Goal: Find contact information: Find specific fact

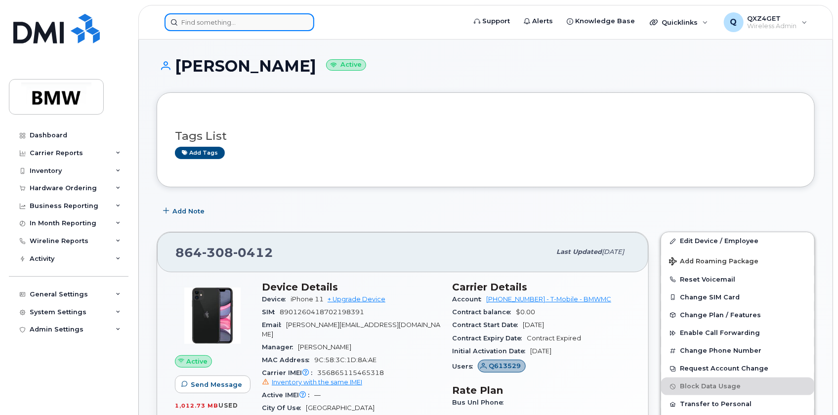
click at [207, 19] on input at bounding box center [240, 22] width 150 height 18
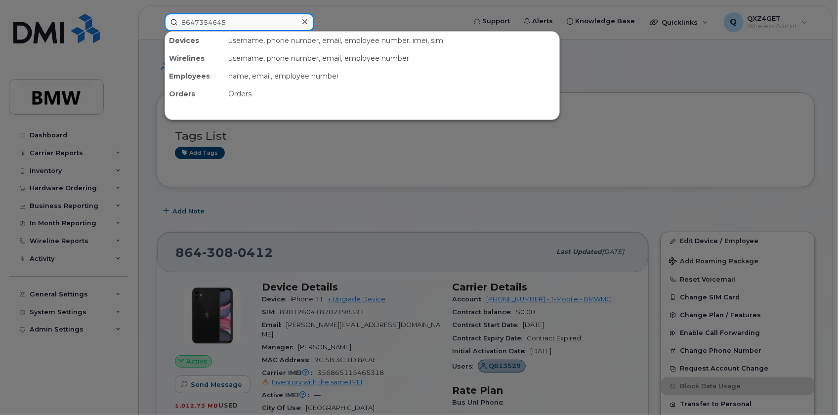
type input "8647354645"
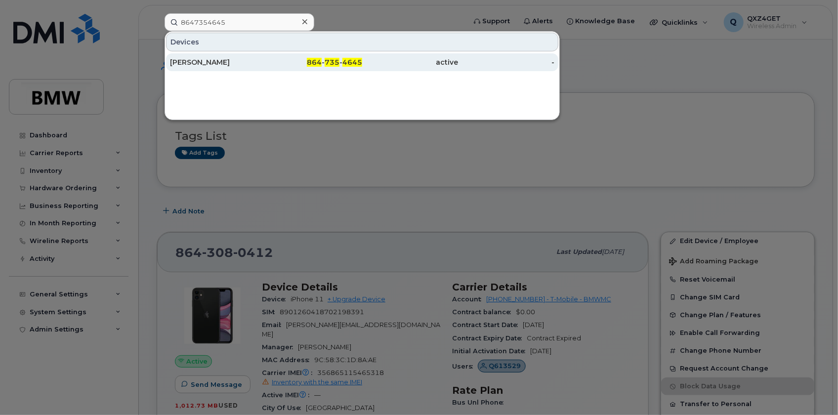
click at [196, 64] on div "Candice Bayne" at bounding box center [218, 62] width 96 height 10
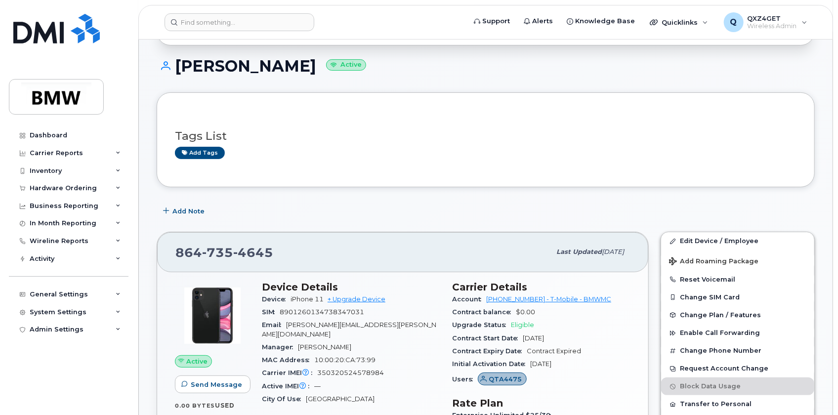
scroll to position [134, 0]
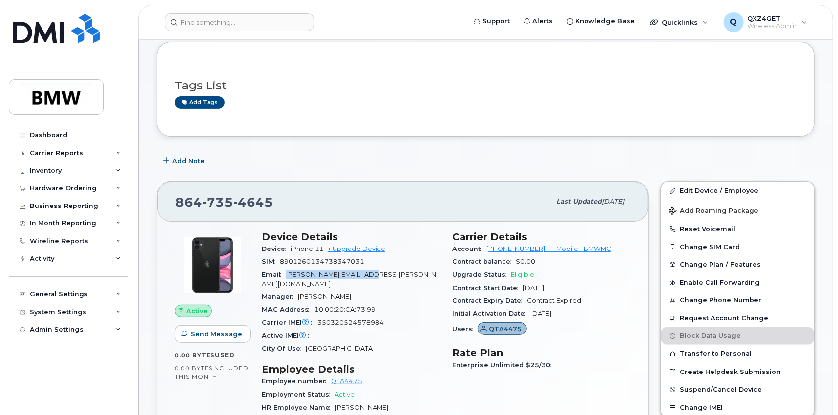
drag, startPoint x: 386, startPoint y: 271, endPoint x: 289, endPoint y: 273, distance: 96.9
click at [289, 273] on div "Email candice.bayne@bmwmc.com" at bounding box center [351, 279] width 178 height 22
copy span "candice.bayne@bmwmc.com"
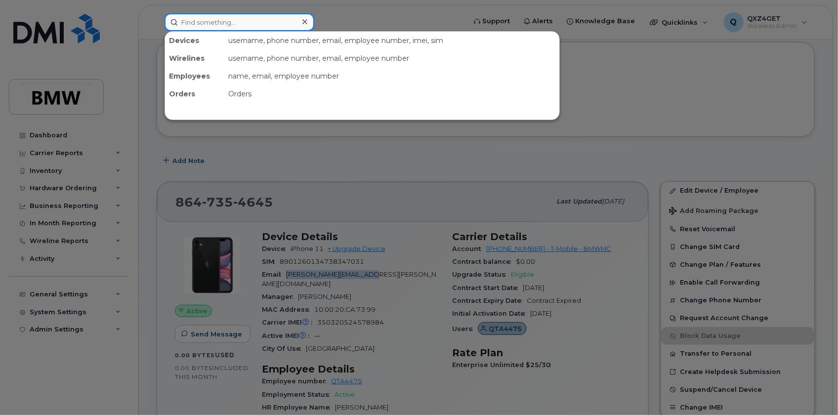
click at [255, 18] on input at bounding box center [240, 22] width 150 height 18
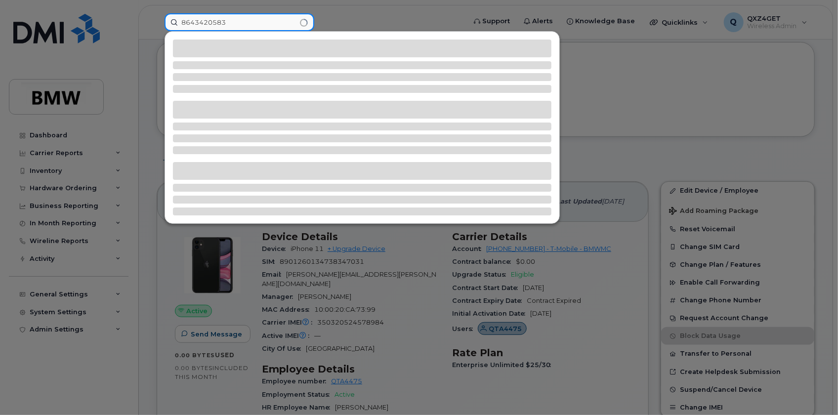
type input "8643420583"
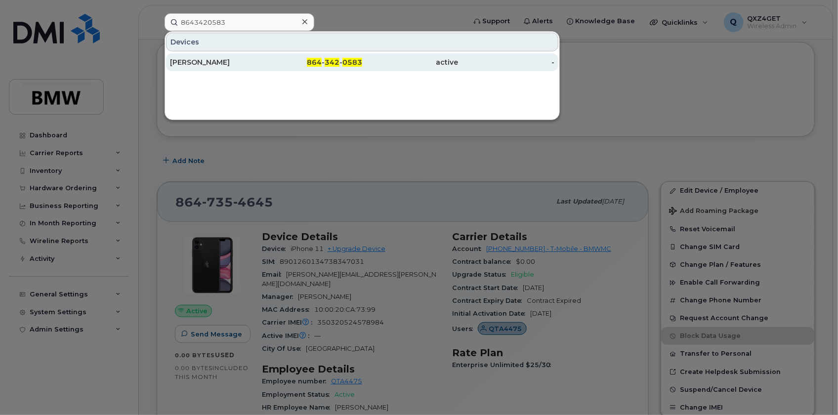
click at [200, 62] on div "Charles Barrett" at bounding box center [218, 62] width 96 height 10
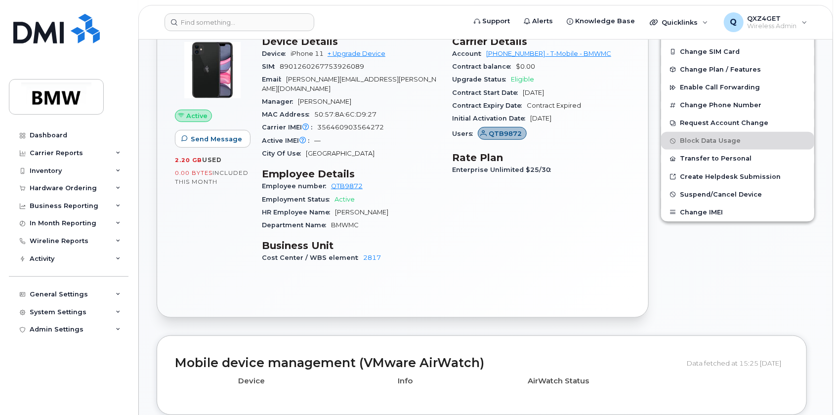
scroll to position [314, 0]
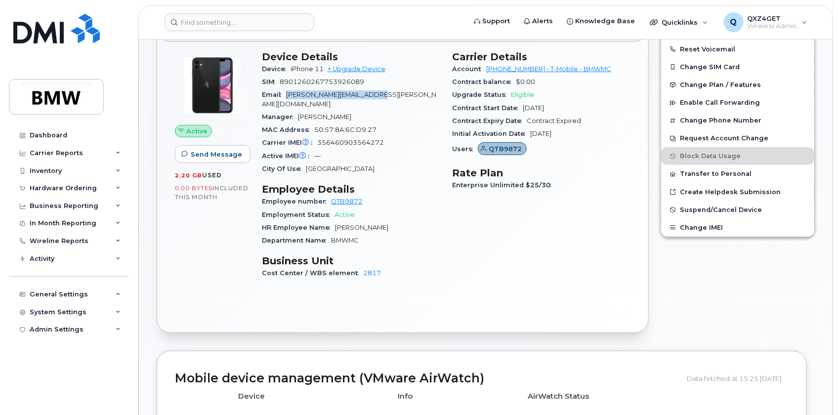
drag, startPoint x: 387, startPoint y: 91, endPoint x: 288, endPoint y: 89, distance: 98.4
click at [288, 89] on div "Email charles.barrett@bmwmc.com" at bounding box center [351, 99] width 178 height 22
copy span "charles.barrett@bmwmc.com"
click at [197, 24] on input at bounding box center [240, 22] width 150 height 18
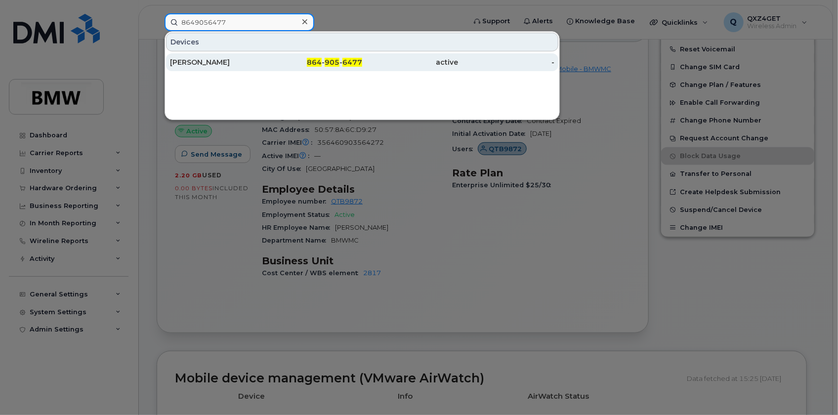
type input "8649056477"
click at [206, 63] on div "Joseph Bates" at bounding box center [218, 62] width 96 height 10
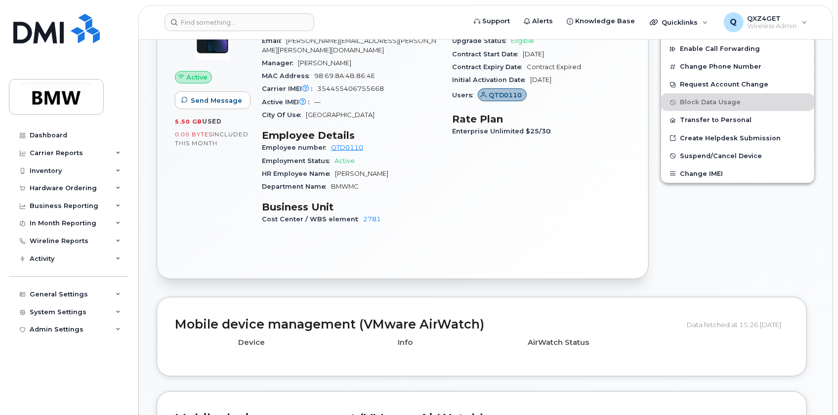
scroll to position [239, 0]
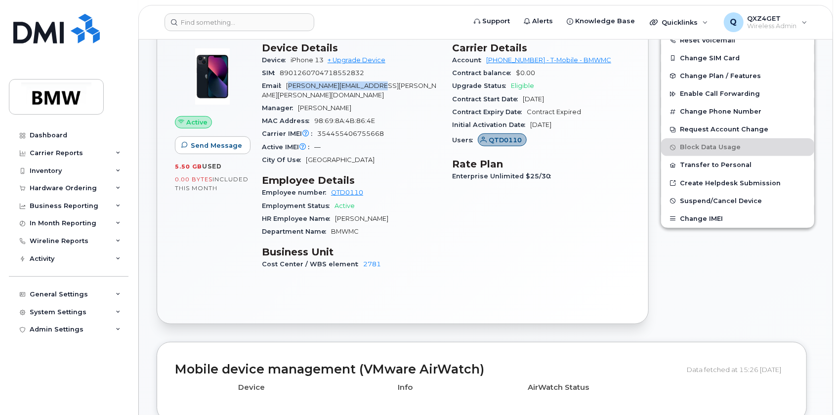
drag, startPoint x: 386, startPoint y: 87, endPoint x: 289, endPoint y: 86, distance: 96.9
click at [289, 86] on div "Email joseph.bj.bates@bmwmc.com" at bounding box center [351, 91] width 178 height 22
click at [389, 85] on div "Email joseph.bj.bates@bmwmc.com" at bounding box center [351, 91] width 178 height 22
drag, startPoint x: 340, startPoint y: 84, endPoint x: 284, endPoint y: 84, distance: 55.4
click at [284, 84] on div "Email joseph.bj.bates@bmwmc.com" at bounding box center [351, 91] width 178 height 22
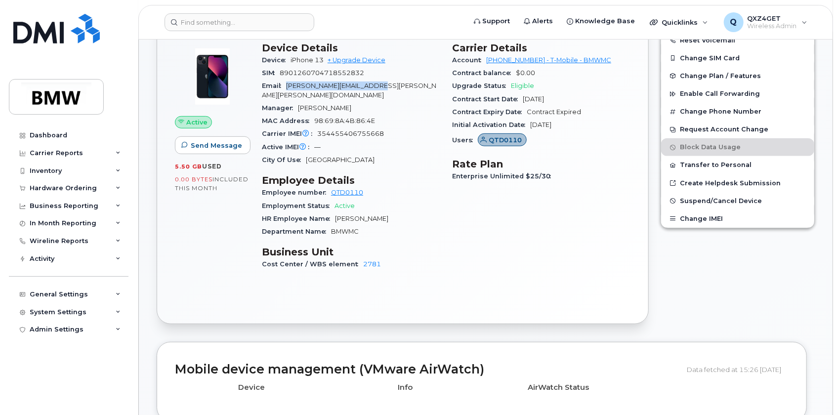
copy span "joseph.bj.bates@bmwmc.com"
click at [237, 20] on input at bounding box center [240, 22] width 150 height 18
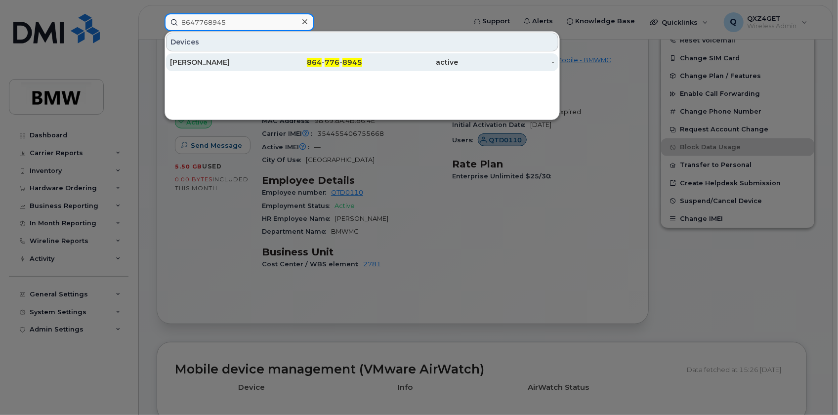
type input "8647768945"
click at [214, 63] on div "Justin Barnett" at bounding box center [218, 62] width 96 height 10
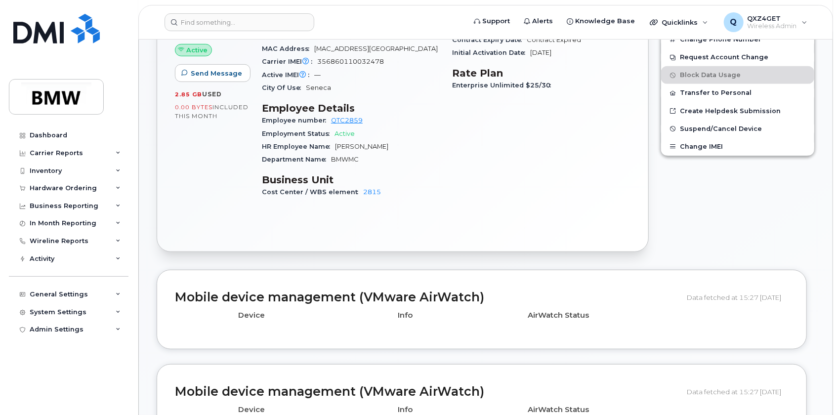
scroll to position [179, 0]
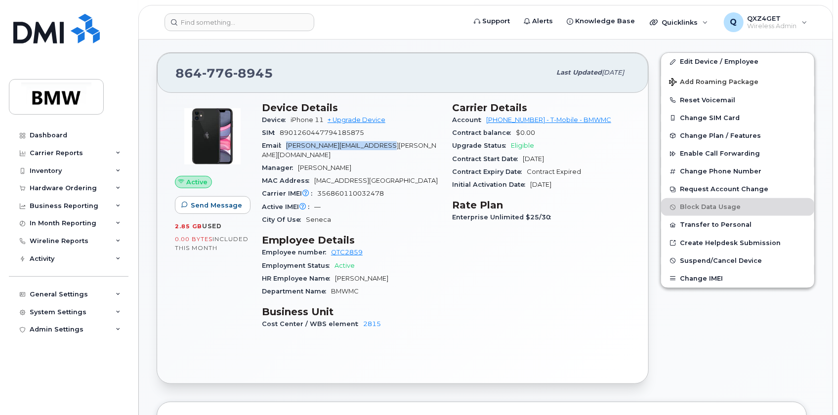
drag, startPoint x: 394, startPoint y: 143, endPoint x: 289, endPoint y: 142, distance: 105.8
click at [287, 142] on div "Email [PERSON_NAME][EMAIL_ADDRESS][PERSON_NAME][DOMAIN_NAME]" at bounding box center [351, 150] width 178 height 22
copy span "[PERSON_NAME][EMAIL_ADDRESS][PERSON_NAME][DOMAIN_NAME]"
click at [256, 25] on input at bounding box center [240, 22] width 150 height 18
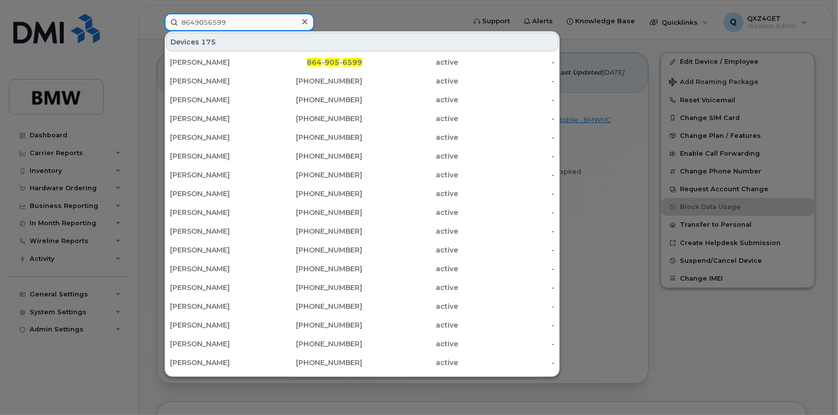
type input "8649056599"
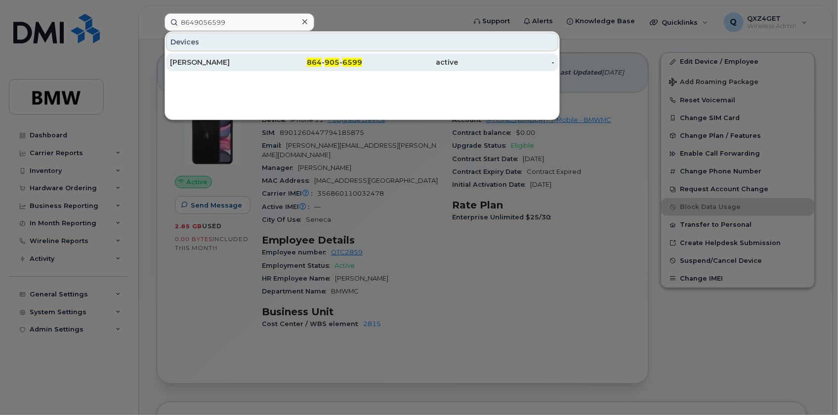
click at [207, 66] on div "[PERSON_NAME]" at bounding box center [218, 62] width 96 height 10
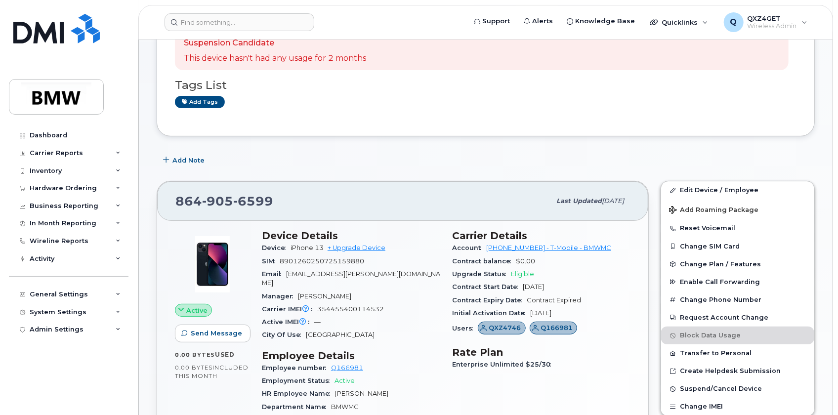
scroll to position [89, 0]
drag, startPoint x: 370, startPoint y: 272, endPoint x: 288, endPoint y: 273, distance: 82.6
click at [288, 273] on div "Email marc.becker@bmw.de" at bounding box center [351, 278] width 178 height 22
copy span "marc.becker@bmw.de"
click at [228, 16] on input at bounding box center [240, 22] width 150 height 18
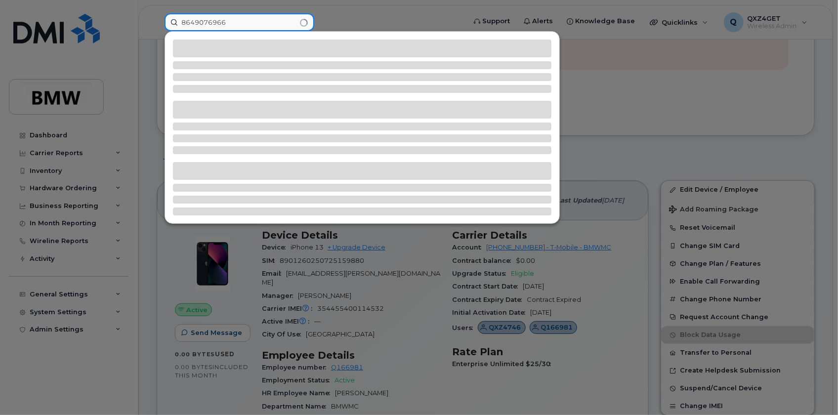
type input "8649076966"
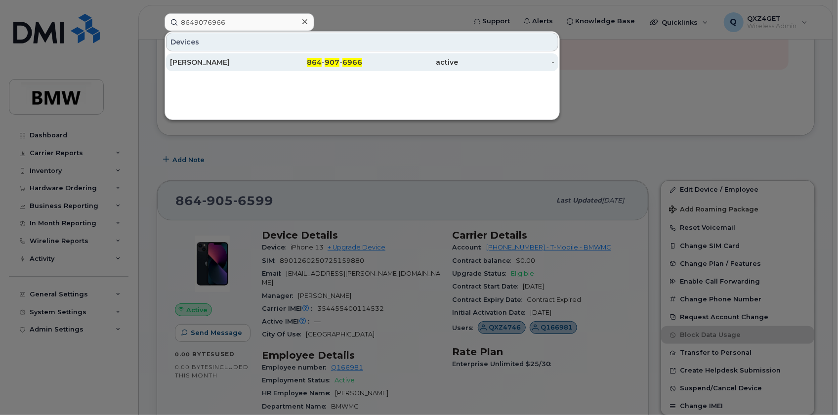
click at [177, 57] on div "Kelvin Beatty" at bounding box center [218, 62] width 96 height 10
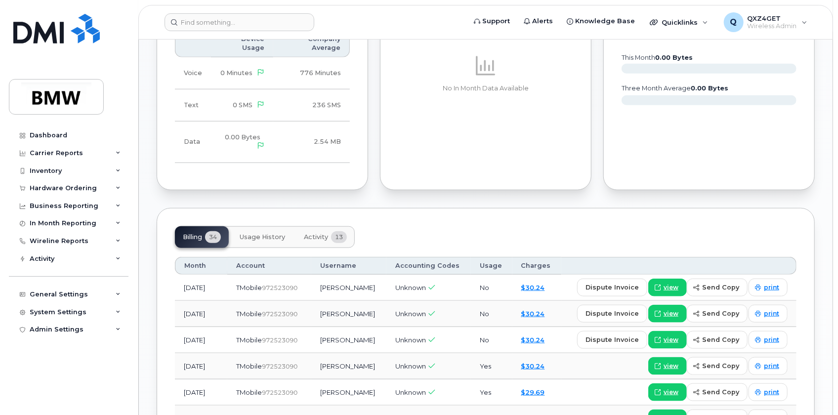
scroll to position [539, 0]
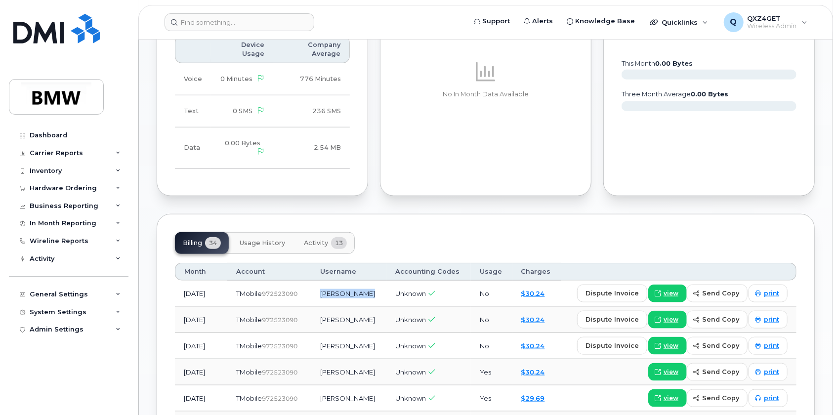
drag, startPoint x: 376, startPoint y: 292, endPoint x: 330, endPoint y: 296, distance: 45.6
click at [330, 296] on td "[PERSON_NAME]" at bounding box center [348, 294] width 75 height 26
copy td "[PERSON_NAME]"
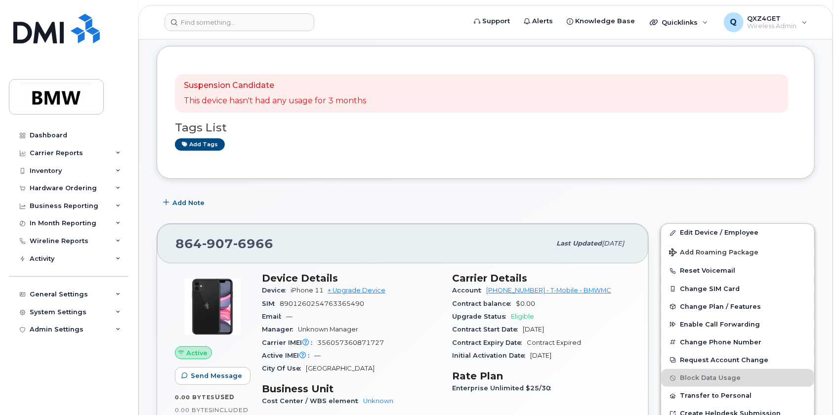
scroll to position [0, 0]
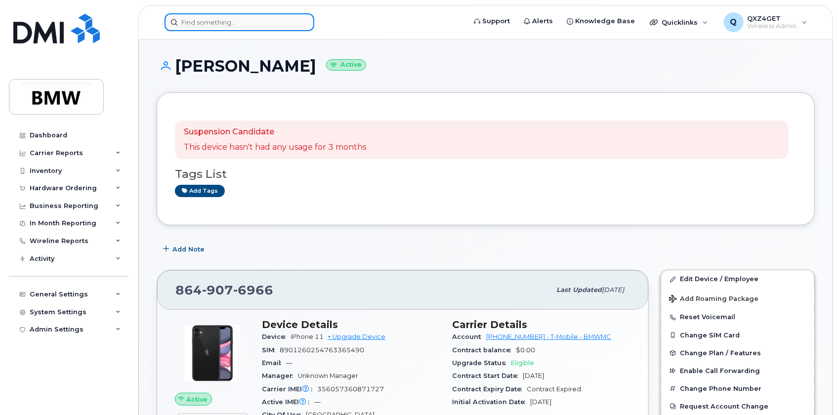
click at [178, 17] on input at bounding box center [240, 22] width 150 height 18
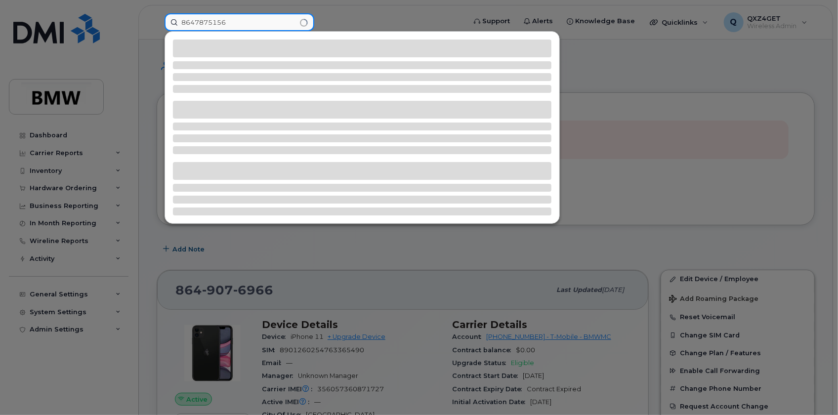
type input "8647875156"
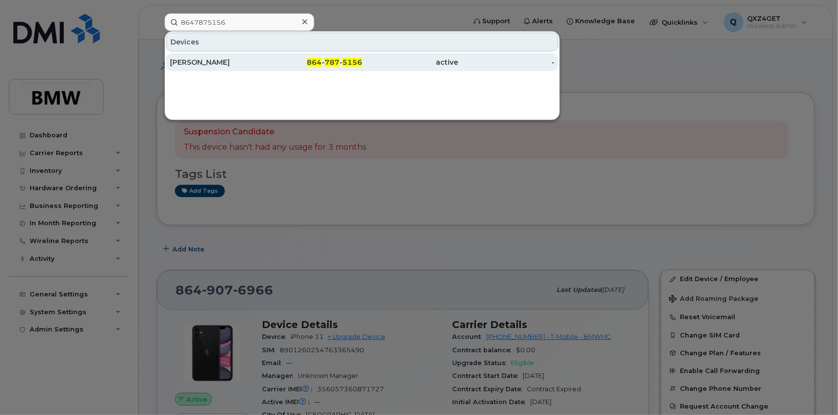
click at [208, 59] on div "[PERSON_NAME]" at bounding box center [218, 62] width 96 height 10
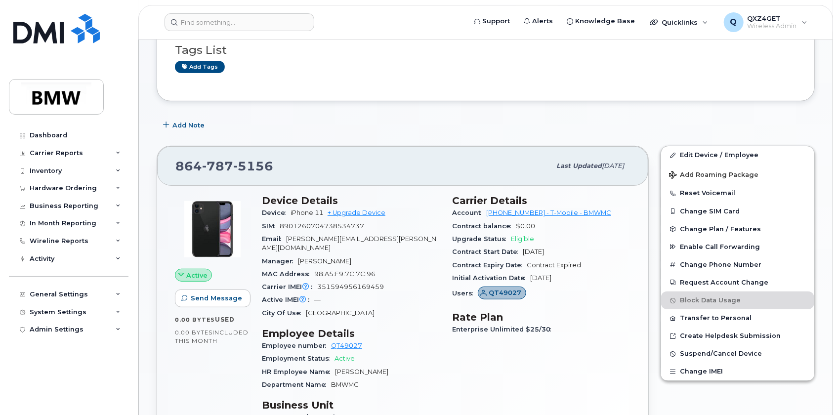
scroll to position [224, 0]
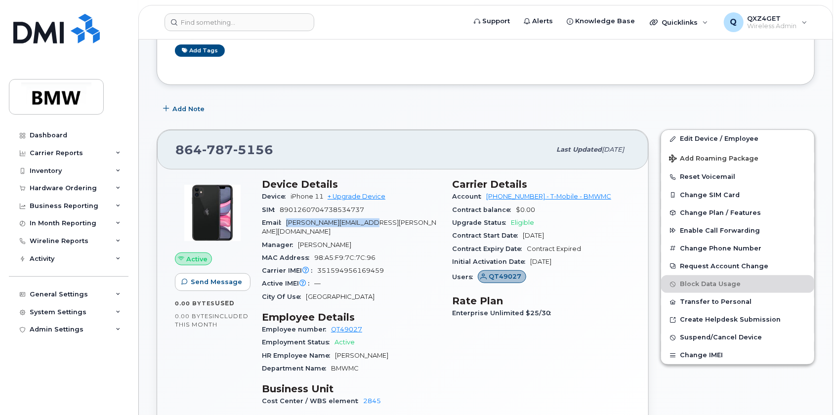
drag, startPoint x: 382, startPoint y: 221, endPoint x: 287, endPoint y: 225, distance: 95.0
click at [287, 225] on div "Email kris.belanger@bmwmc.com" at bounding box center [351, 227] width 178 height 22
copy span "kris.belanger@bmwmc.com"
click at [199, 26] on input at bounding box center [240, 22] width 150 height 18
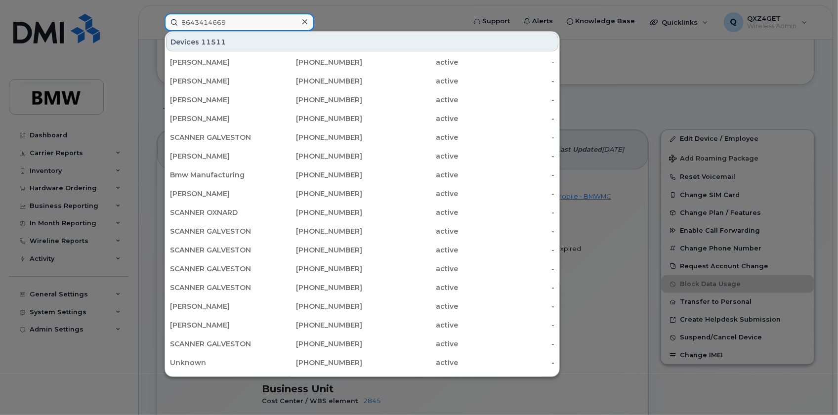
type input "8643414669"
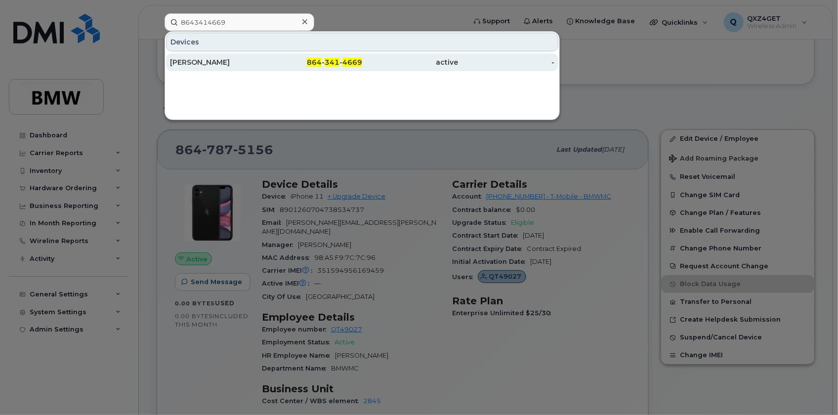
click at [197, 63] on div "Cordell Barnhart" at bounding box center [218, 62] width 96 height 10
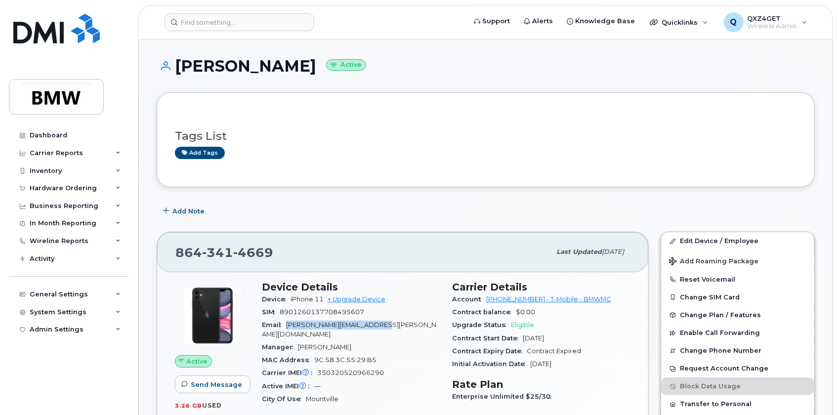
drag, startPoint x: 390, startPoint y: 323, endPoint x: 287, endPoint y: 325, distance: 103.8
click at [287, 325] on div "Email cordell.barnhart@bmwmc.com" at bounding box center [351, 330] width 178 height 22
copy span "cordell.barnhart@bmwmc.com"
click at [179, 24] on input at bounding box center [240, 22] width 150 height 18
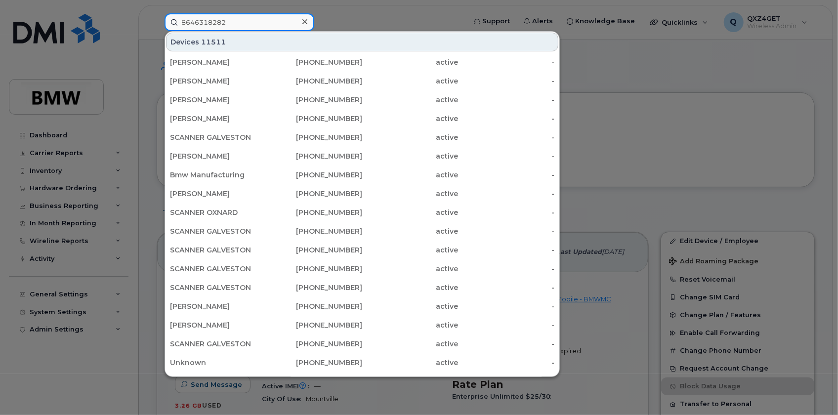
type input "8646318282"
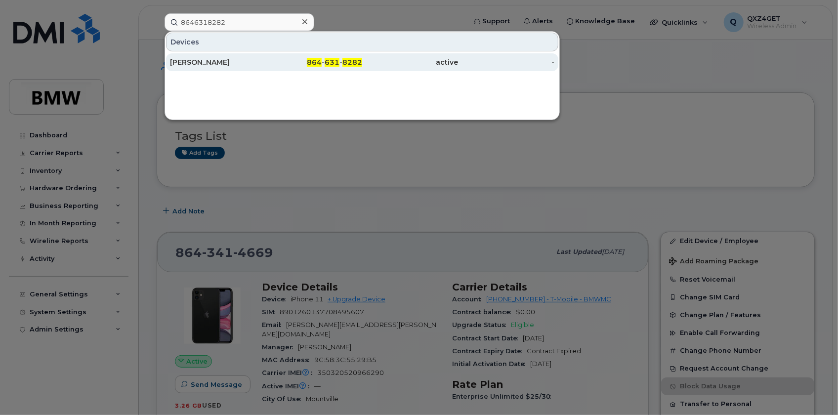
click at [232, 60] on div "Jamelle Batchelor" at bounding box center [218, 62] width 96 height 10
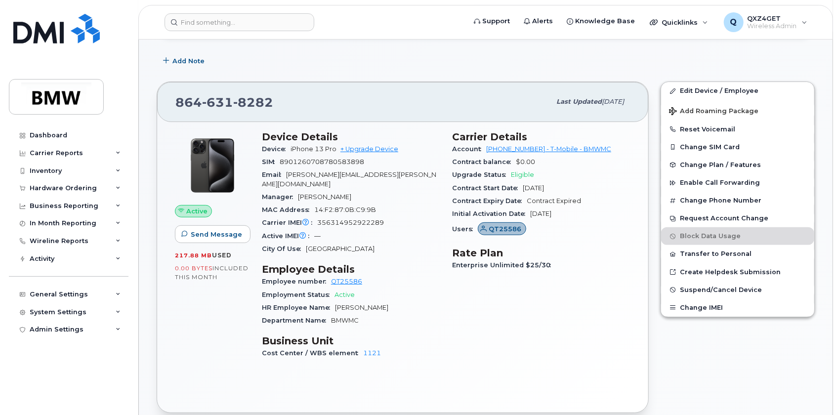
scroll to position [134, 0]
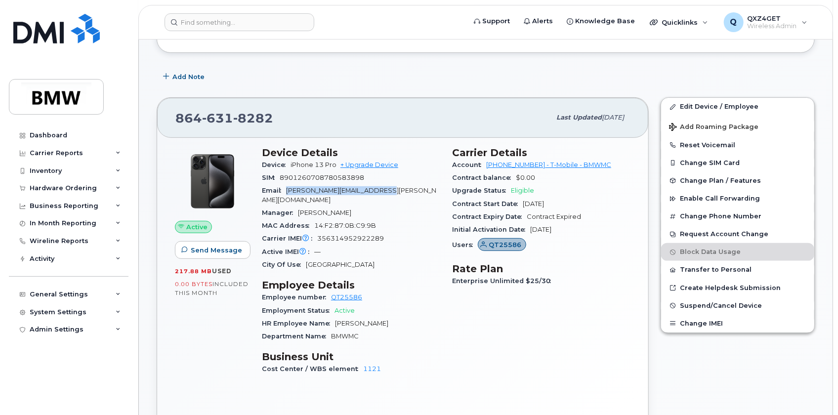
drag, startPoint x: 395, startPoint y: 190, endPoint x: 287, endPoint y: 190, distance: 108.2
click at [287, 190] on div "Email jamelle.batchelor@bmwmc.com" at bounding box center [351, 195] width 178 height 22
copy span "jamelle.batchelor@bmwmc.com"
click at [212, 20] on input at bounding box center [240, 22] width 150 height 18
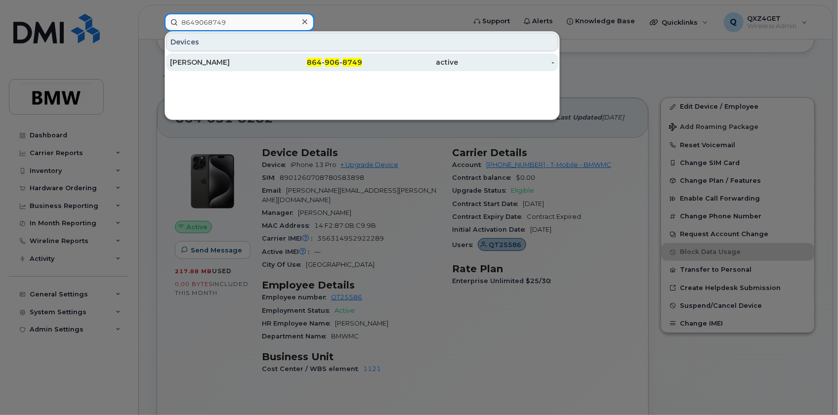
type input "8649068749"
click at [185, 60] on div "Jeremy Beasley" at bounding box center [218, 62] width 96 height 10
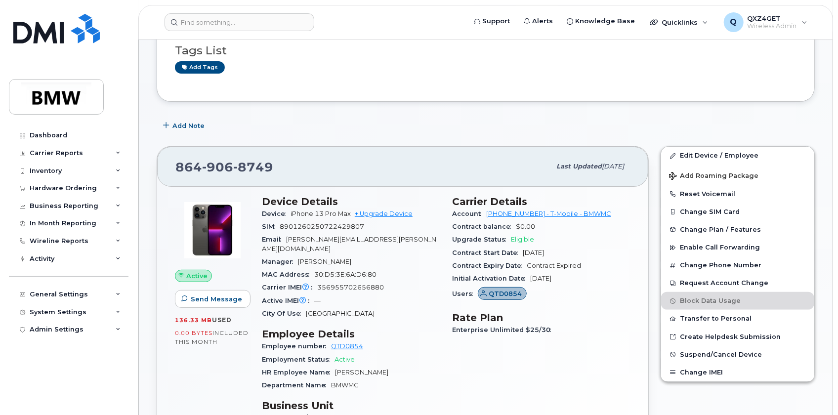
scroll to position [89, 0]
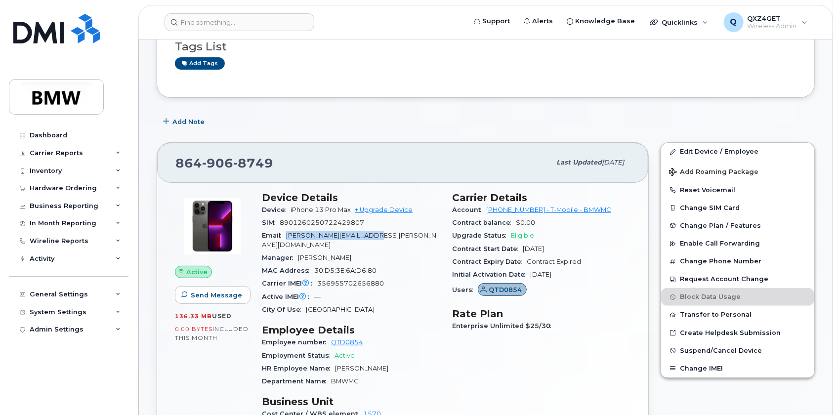
drag, startPoint x: 389, startPoint y: 236, endPoint x: 287, endPoint y: 234, distance: 101.8
click at [287, 234] on div "Email [PERSON_NAME][EMAIL_ADDRESS][PERSON_NAME][DOMAIN_NAME]" at bounding box center [351, 240] width 178 height 22
copy span "[PERSON_NAME][EMAIL_ADDRESS][PERSON_NAME][DOMAIN_NAME]"
click at [215, 20] on input at bounding box center [240, 22] width 150 height 18
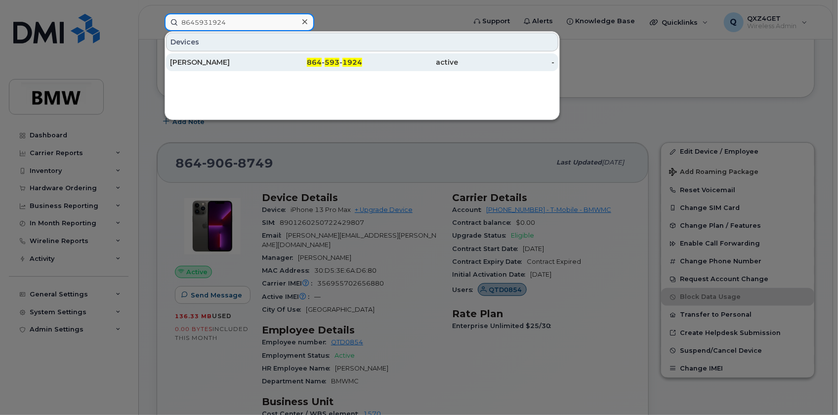
type input "8645931924"
click at [207, 64] on div "[PERSON_NAME]" at bounding box center [218, 62] width 96 height 10
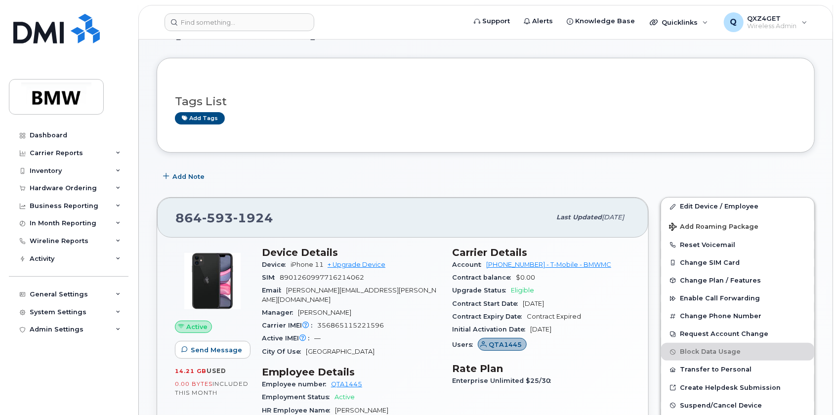
scroll to position [44, 0]
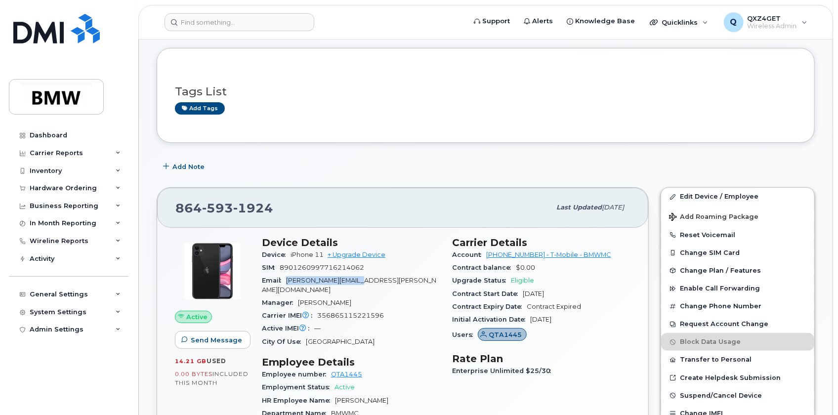
drag, startPoint x: 380, startPoint y: 278, endPoint x: 287, endPoint y: 279, distance: 93.4
click at [287, 279] on div "Email edwin.bender@bmw.com" at bounding box center [351, 285] width 178 height 22
copy span "edwin.bender@bmw.com"
click at [222, 24] on input at bounding box center [240, 22] width 150 height 18
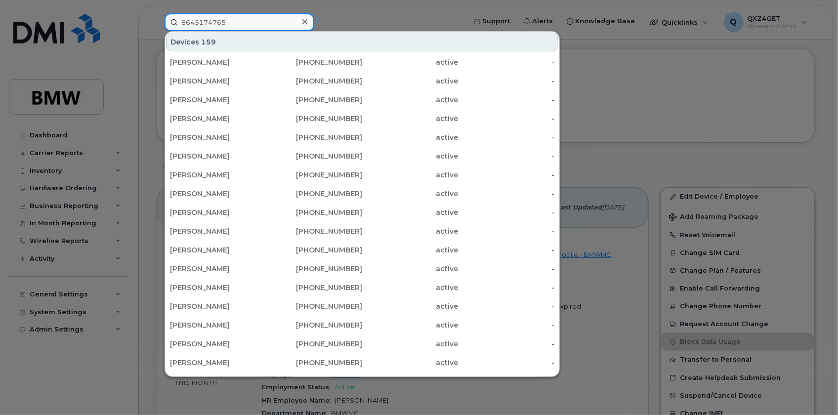
type input "8645174765"
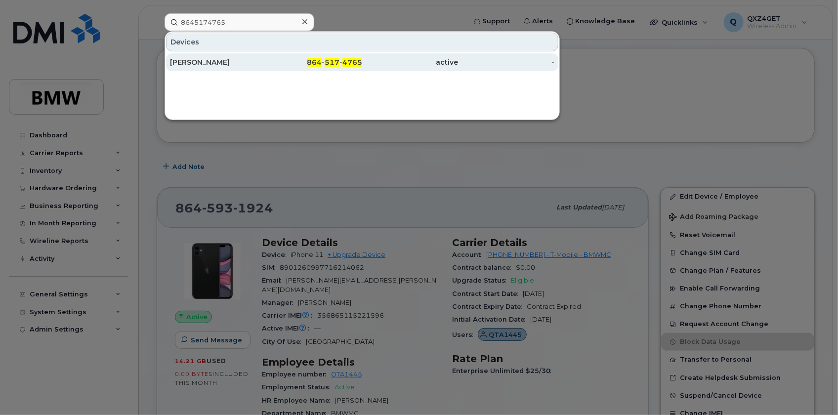
click at [222, 62] on div "Markeem Blount" at bounding box center [218, 62] width 96 height 10
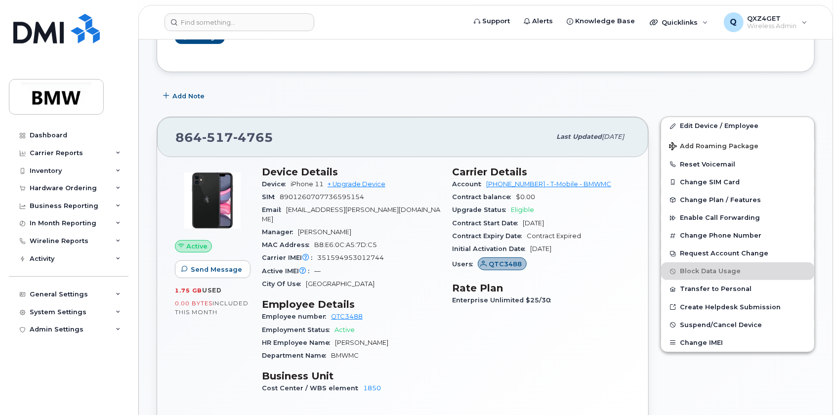
scroll to position [134, 0]
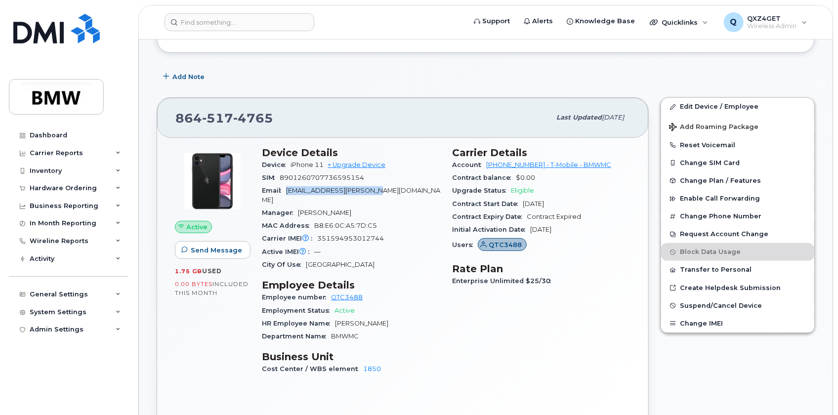
drag, startPoint x: 390, startPoint y: 188, endPoint x: 289, endPoint y: 190, distance: 101.8
click at [289, 190] on div "Email [EMAIL_ADDRESS][PERSON_NAME][DOMAIN_NAME]" at bounding box center [351, 195] width 178 height 22
copy span "[EMAIL_ADDRESS][PERSON_NAME][DOMAIN_NAME]"
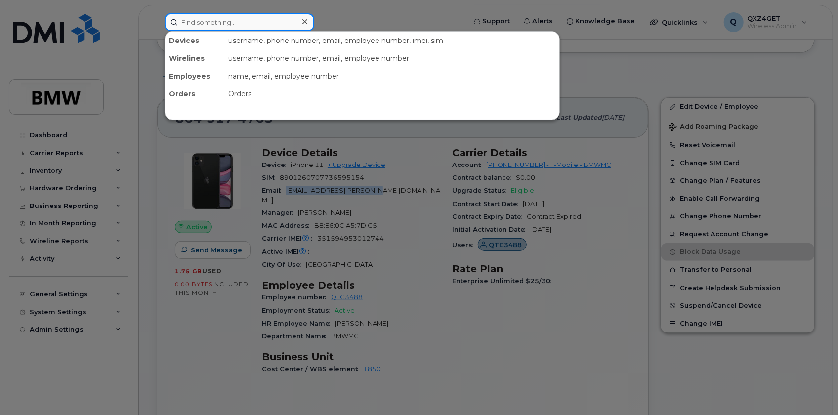
click at [222, 21] on input at bounding box center [240, 22] width 150 height 18
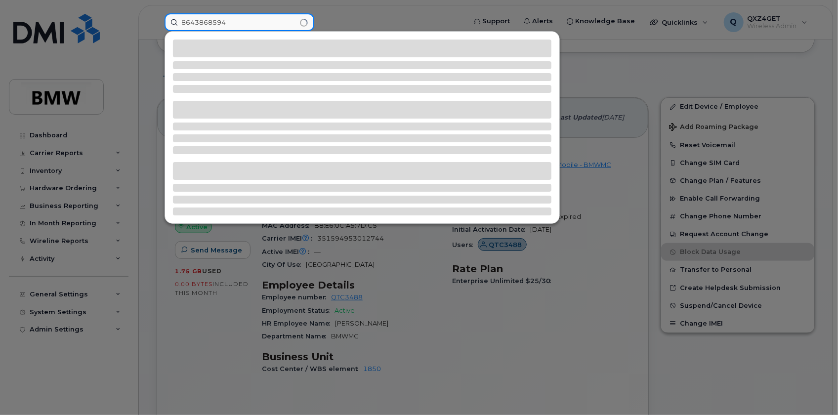
type input "8643868594"
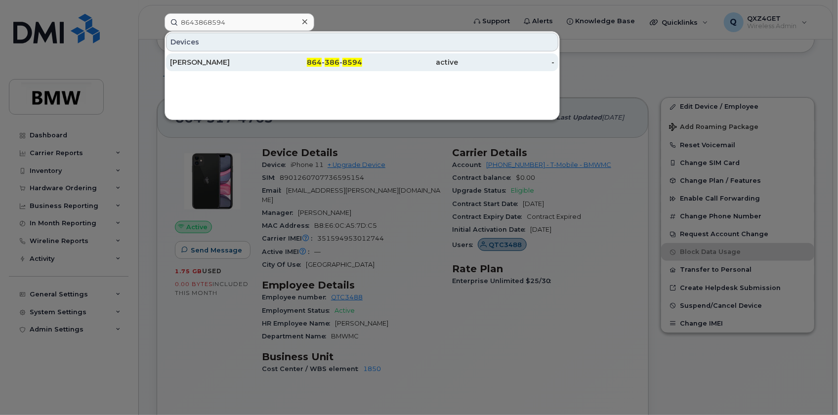
click at [222, 61] on div "[PERSON_NAME]" at bounding box center [218, 62] width 96 height 10
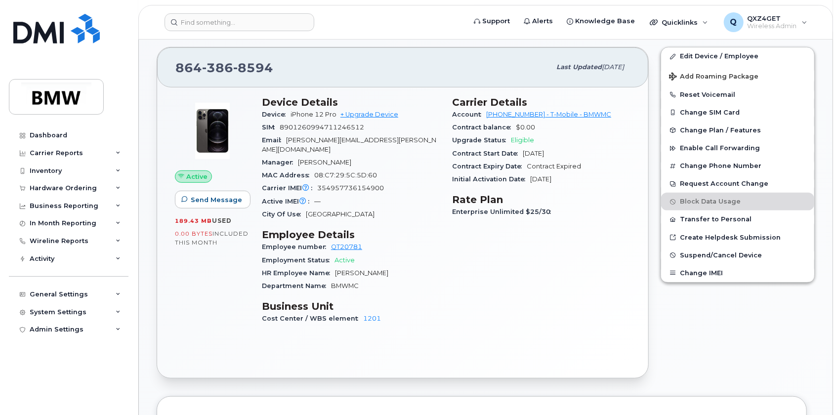
scroll to position [269, 0]
drag, startPoint x: 388, startPoint y: 140, endPoint x: 287, endPoint y: 140, distance: 100.3
click at [287, 140] on div "Email brian.blackburn@bmwmc.com" at bounding box center [351, 144] width 178 height 22
copy span "brian.blackburn@bmwmc.com"
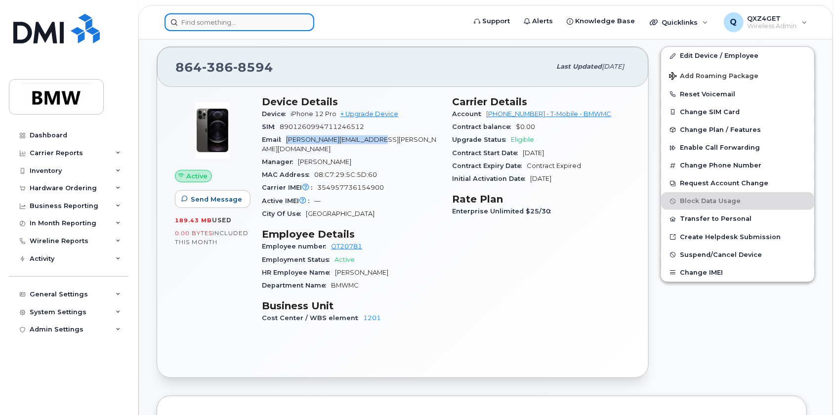
click at [267, 25] on input at bounding box center [240, 22] width 150 height 18
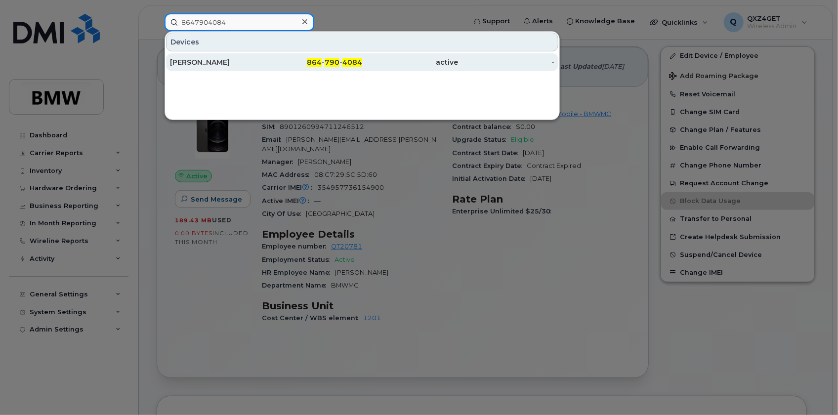
type input "8647904084"
click at [190, 59] on div "Raymund Blanding" at bounding box center [218, 62] width 96 height 10
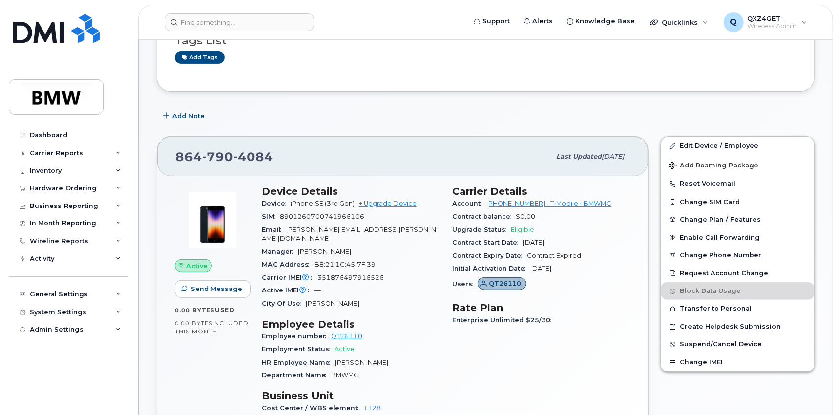
scroll to position [179, 0]
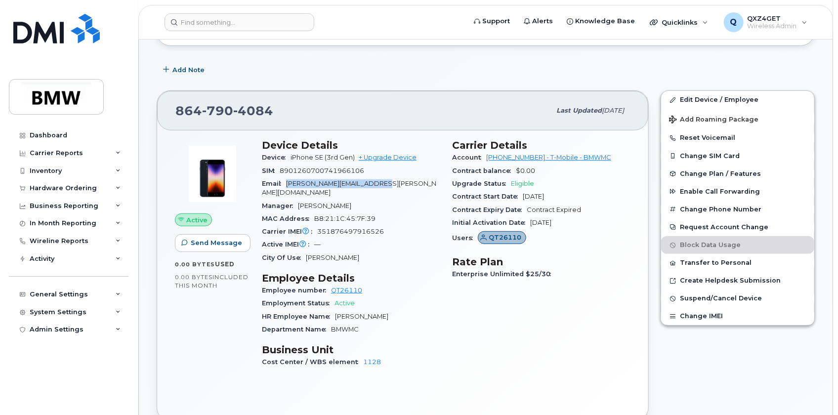
drag, startPoint x: 404, startPoint y: 184, endPoint x: 287, endPoint y: 178, distance: 116.8
click at [287, 178] on div "Email [PERSON_NAME][EMAIL_ADDRESS][PERSON_NAME][DOMAIN_NAME]" at bounding box center [351, 188] width 178 height 22
copy span "raymund.blanding@bmwmc.com"
click at [238, 25] on input at bounding box center [240, 22] width 150 height 18
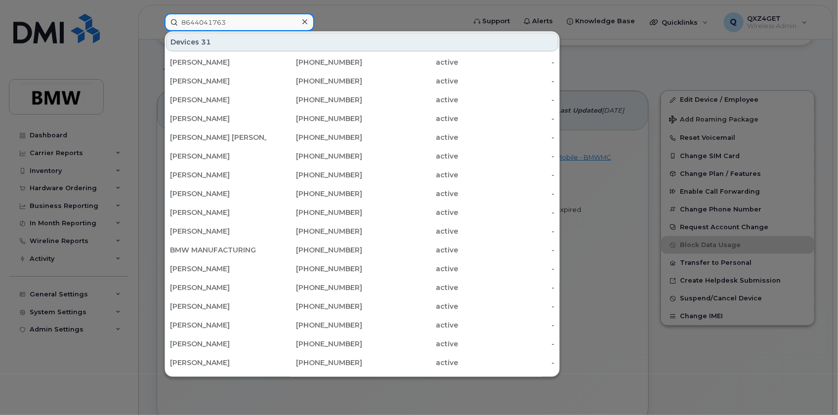
type input "8644041763"
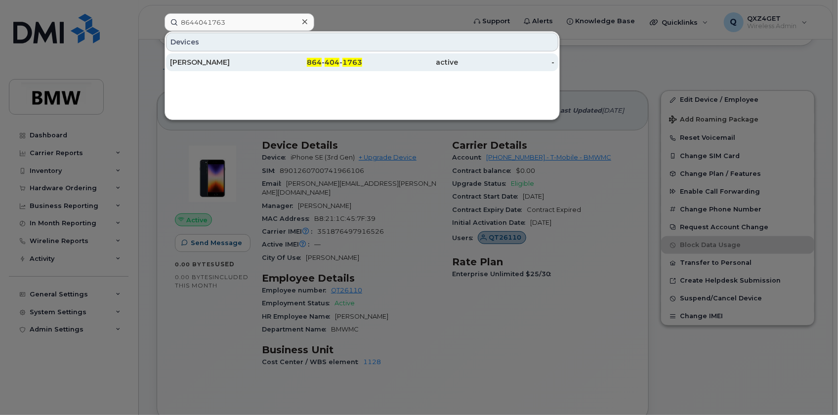
click at [223, 62] on div "[PERSON_NAME]" at bounding box center [218, 62] width 96 height 10
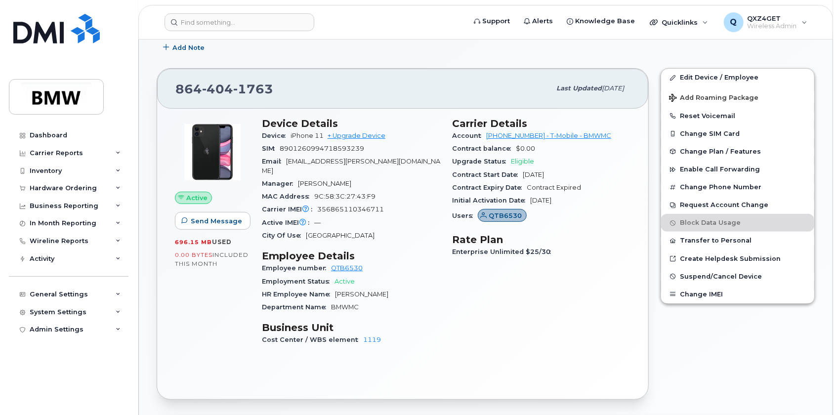
scroll to position [179, 0]
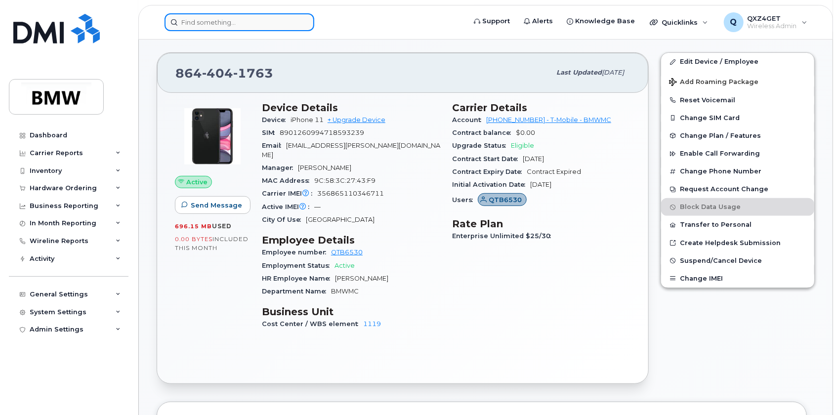
click at [272, 20] on input at bounding box center [240, 22] width 150 height 18
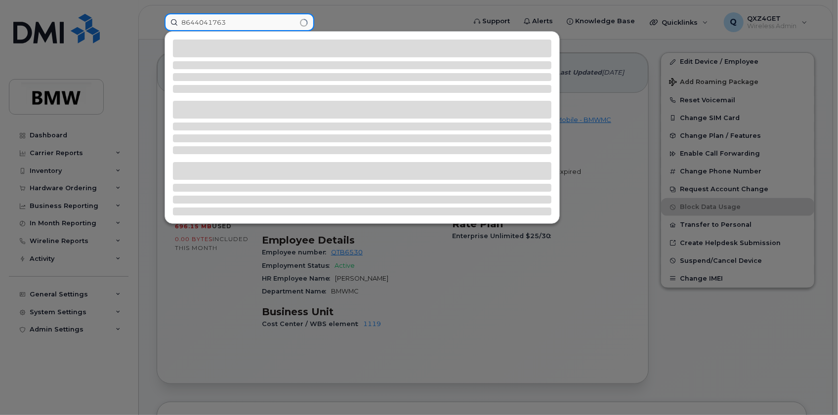
type input "8644041763"
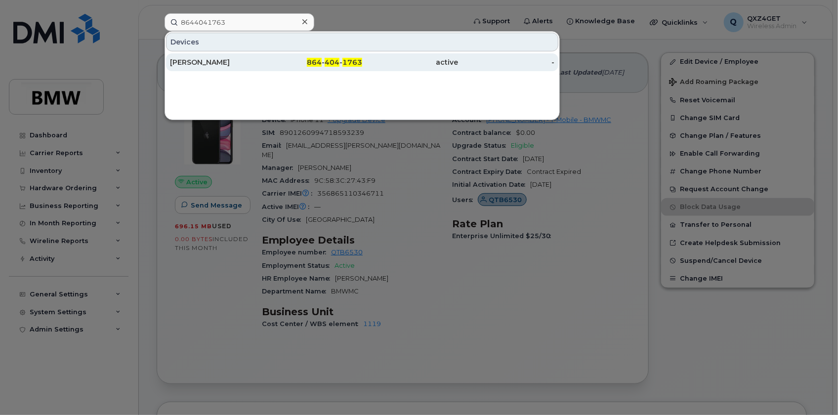
click at [183, 61] on div "[PERSON_NAME]" at bounding box center [218, 62] width 96 height 10
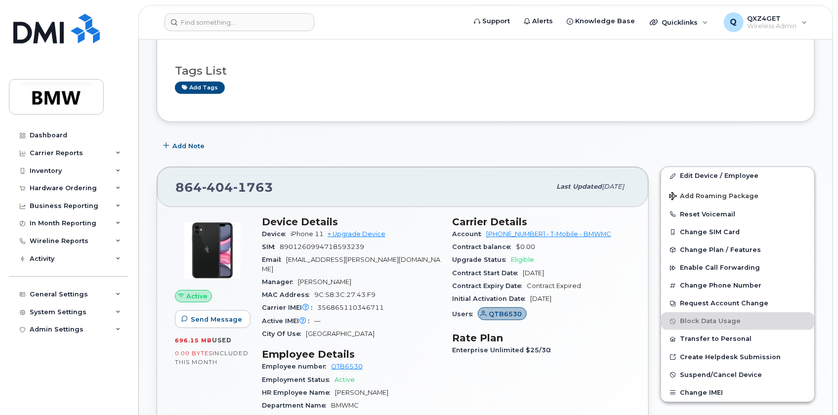
scroll to position [134, 0]
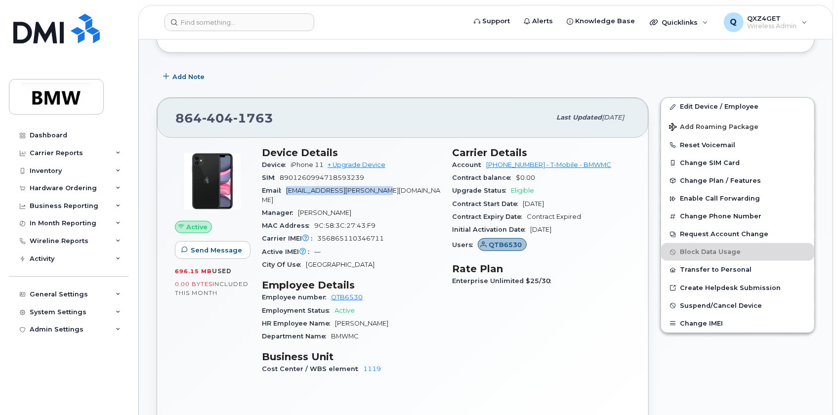
drag, startPoint x: 395, startPoint y: 192, endPoint x: 286, endPoint y: 193, distance: 108.7
click at [286, 193] on div "Email hayden.blackwell@bmwmc.com" at bounding box center [351, 195] width 178 height 22
copy span "hayden.blackwell@bmwmc.com"
click at [687, 107] on link "Edit Device / Employee" at bounding box center [737, 107] width 153 height 18
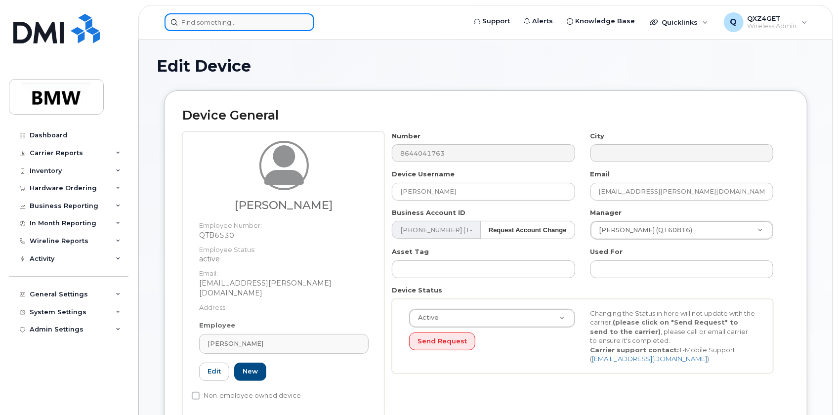
click at [270, 25] on input at bounding box center [240, 22] width 150 height 18
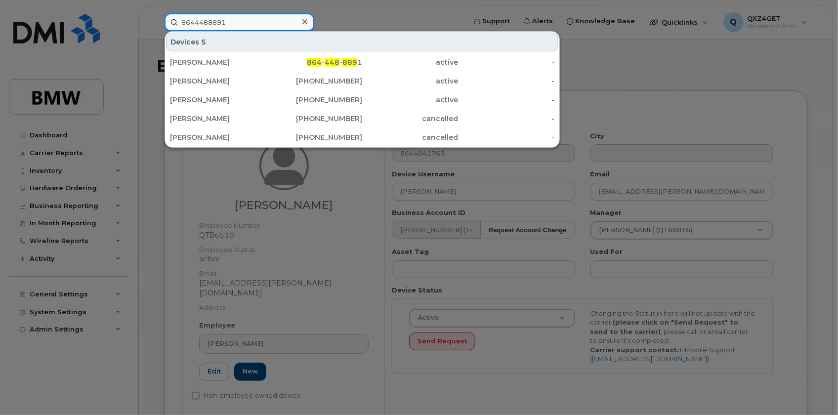
type input "8644488891"
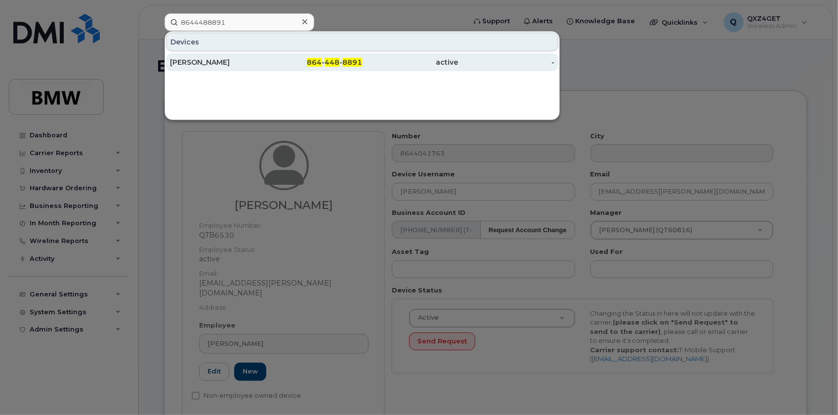
click at [210, 63] on div "Peggy Bobo" at bounding box center [218, 62] width 96 height 10
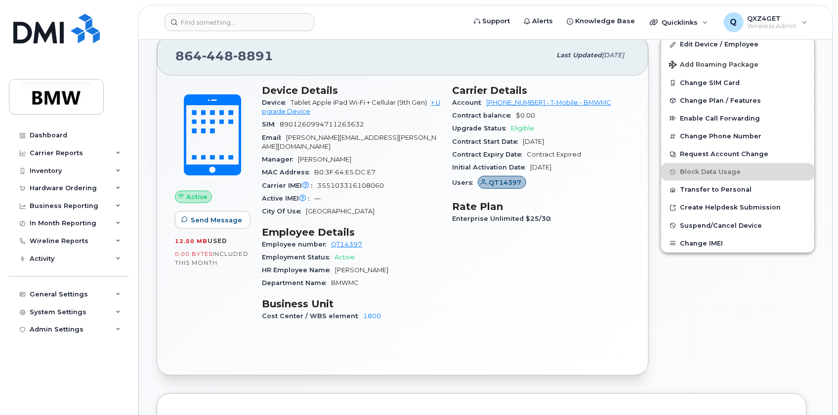
scroll to position [179, 0]
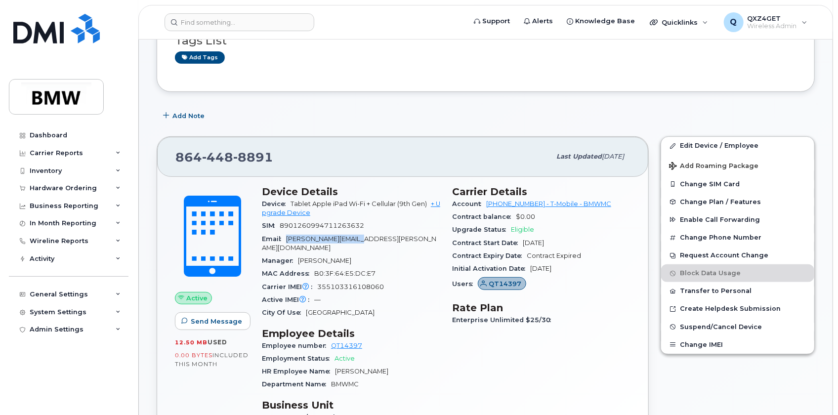
drag, startPoint x: 376, startPoint y: 233, endPoint x: 294, endPoint y: 238, distance: 81.7
click at [287, 240] on div "Email [PERSON_NAME][EMAIL_ADDRESS][PERSON_NAME][DOMAIN_NAME]" at bounding box center [351, 244] width 178 height 22
copy span "[PERSON_NAME][EMAIL_ADDRESS][PERSON_NAME][DOMAIN_NAME]"
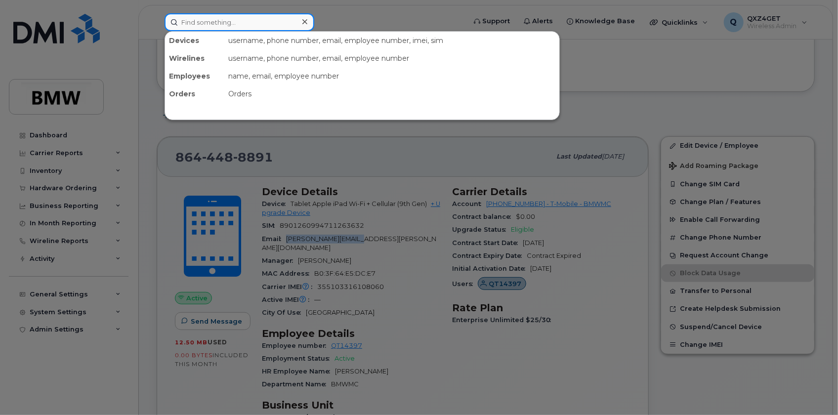
click at [226, 29] on input at bounding box center [240, 22] width 150 height 18
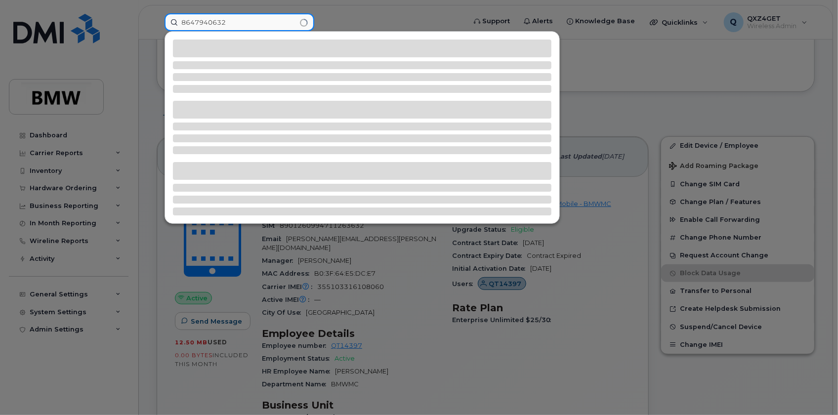
type input "8647940632"
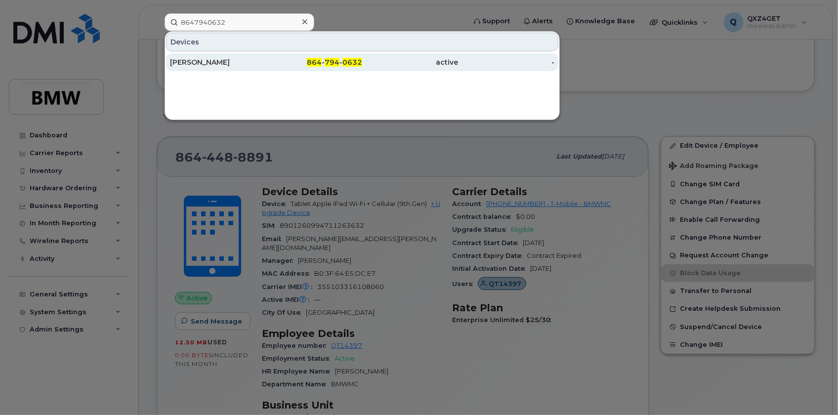
click at [200, 63] on div "[PERSON_NAME]" at bounding box center [218, 62] width 96 height 10
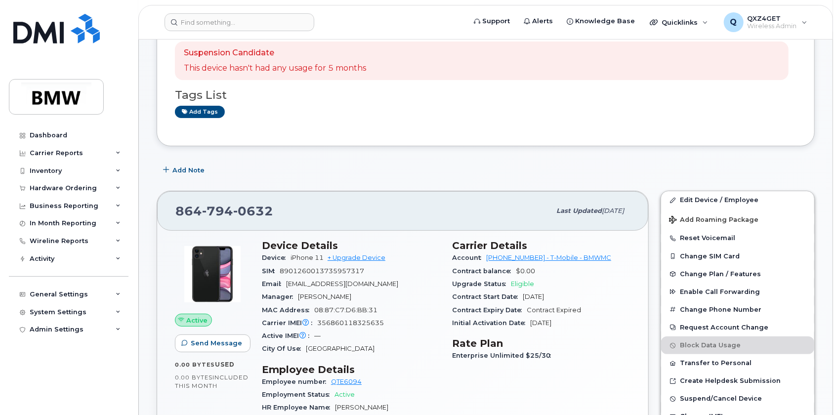
scroll to position [89, 0]
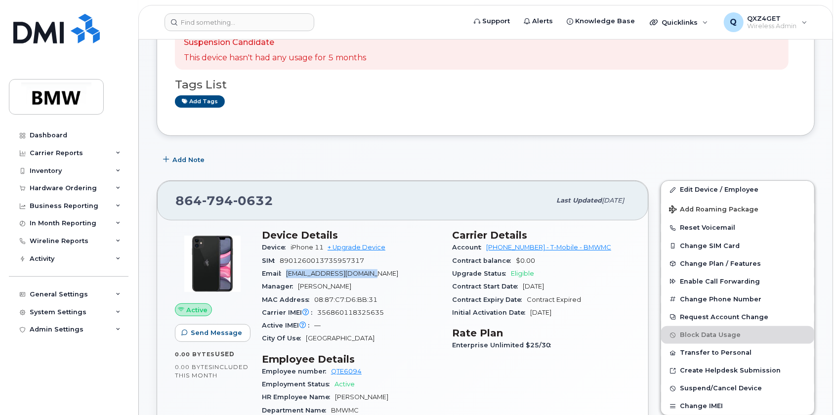
drag, startPoint x: 382, startPoint y: 275, endPoint x: 289, endPoint y: 272, distance: 92.5
click at [289, 272] on div "Email [EMAIL_ADDRESS][DOMAIN_NAME]" at bounding box center [351, 273] width 178 height 13
copy span "[EMAIL_ADDRESS][DOMAIN_NAME]"
click at [228, 23] on input at bounding box center [240, 22] width 150 height 18
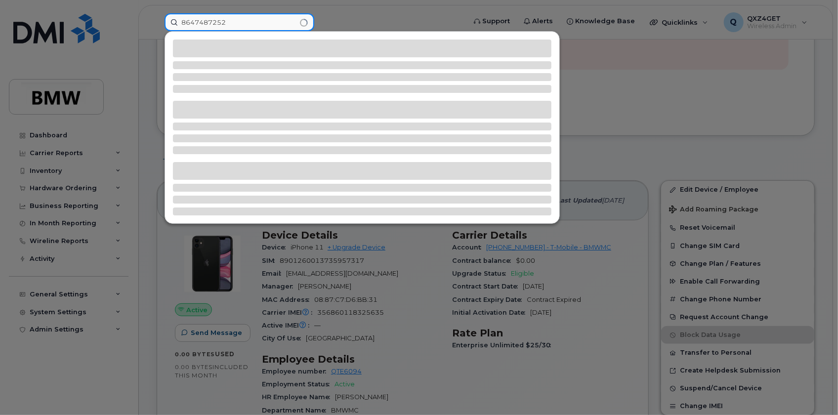
type input "8647487252"
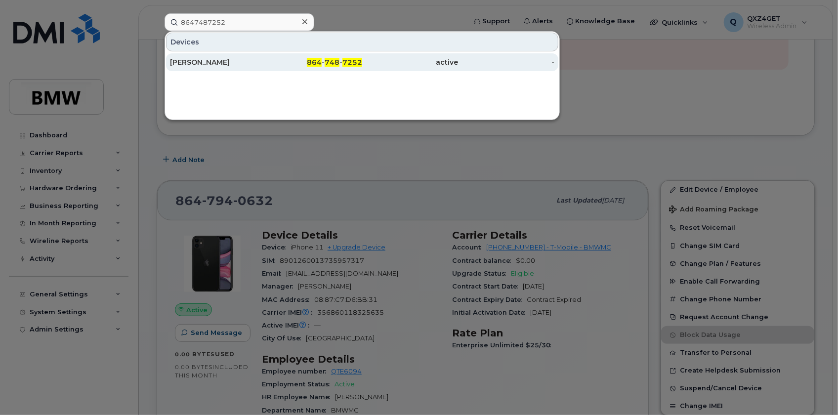
click at [207, 66] on div "[PERSON_NAME]" at bounding box center [218, 62] width 96 height 10
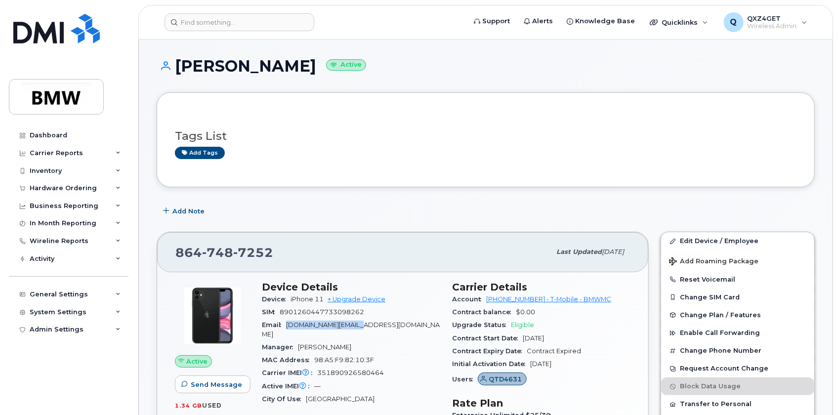
drag, startPoint x: 374, startPoint y: 327, endPoint x: 287, endPoint y: 323, distance: 87.6
click at [288, 326] on div "Email [DOMAIN_NAME][EMAIL_ADDRESS][DOMAIN_NAME]" at bounding box center [351, 330] width 178 height 22
copy span "[DOMAIN_NAME][EMAIL_ADDRESS][DOMAIN_NAME]"
click at [210, 19] on input at bounding box center [240, 22] width 150 height 18
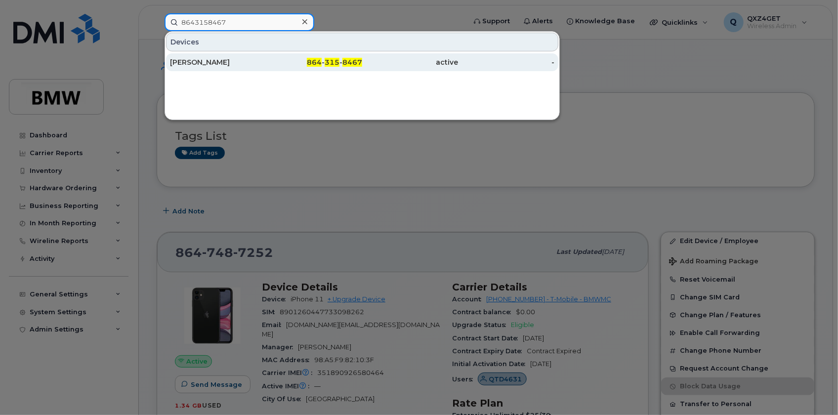
type input "8643158467"
click at [195, 57] on div "[PERSON_NAME]" at bounding box center [218, 62] width 96 height 10
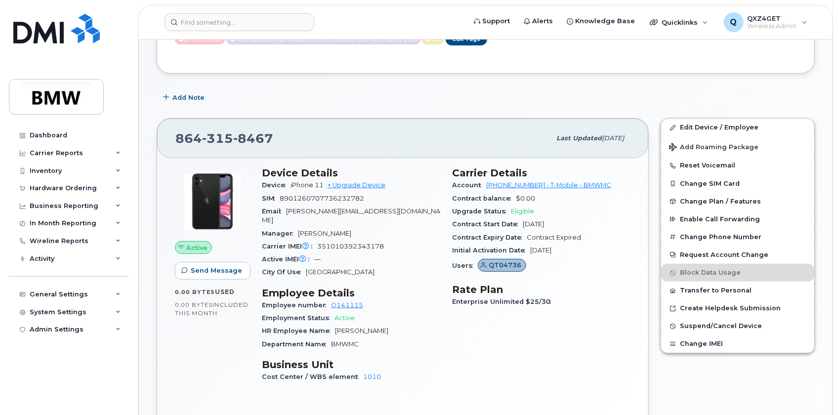
scroll to position [179, 0]
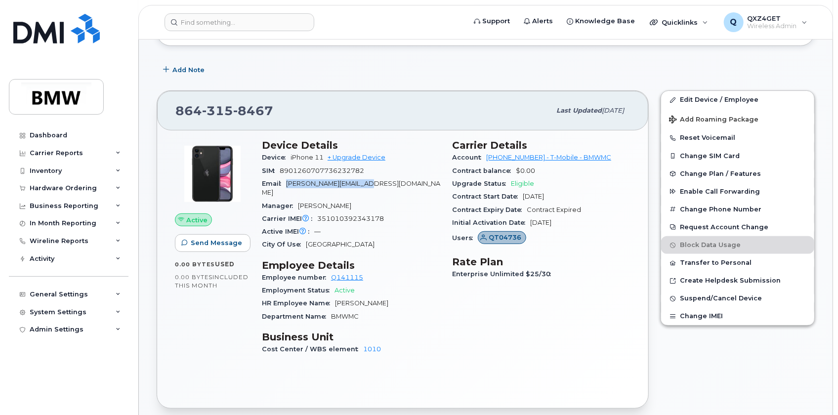
drag, startPoint x: 371, startPoint y: 185, endPoint x: 289, endPoint y: 181, distance: 82.1
click at [289, 181] on div "Email oliver.bilstein@bmw.de" at bounding box center [351, 188] width 178 height 22
copy span "oliver.bilstein@bmw.de"
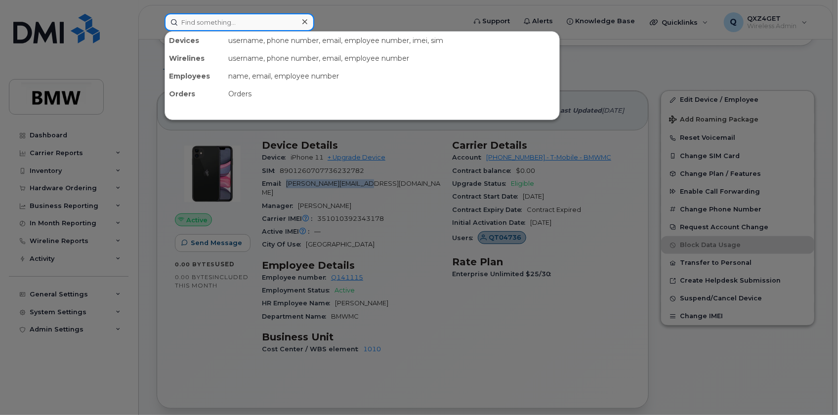
click at [250, 21] on input at bounding box center [240, 22] width 150 height 18
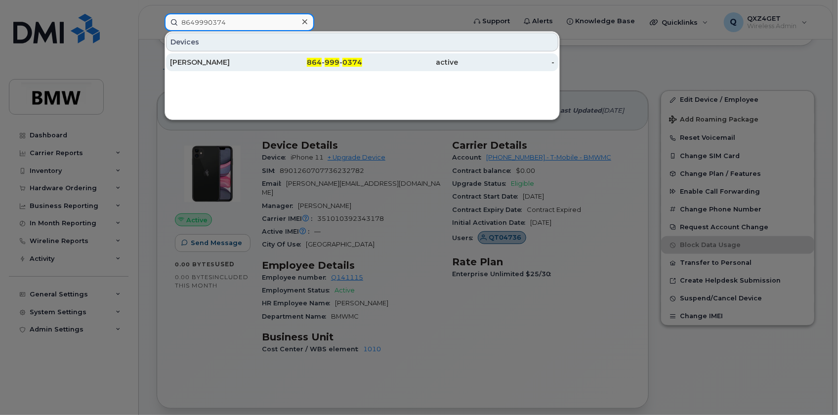
type input "8649990374"
click at [189, 62] on div "Tyler Berry" at bounding box center [218, 62] width 96 height 10
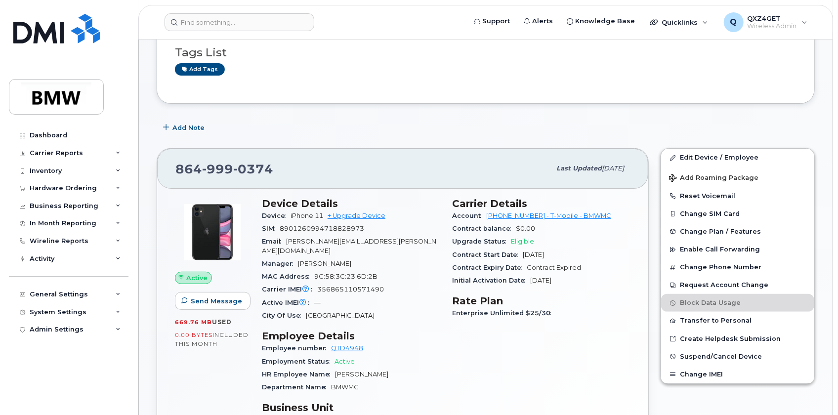
scroll to position [134, 0]
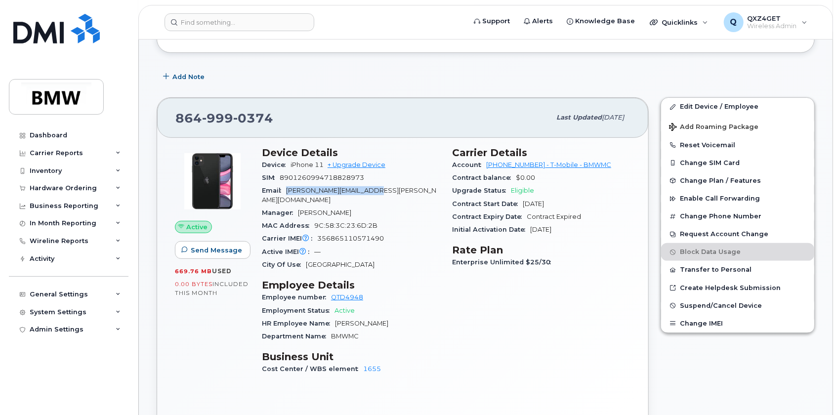
drag, startPoint x: 388, startPoint y: 190, endPoint x: 288, endPoint y: 189, distance: 100.4
click at [288, 189] on div "Email tyler.bt.berry@bmwmc.com" at bounding box center [351, 195] width 178 height 22
copy span "tyler.bt.berry@bmwmc.com"
click at [212, 9] on header "Support Alerts Knowledge Base Quicklinks Suspend / Cancel Device Change SIM Car…" at bounding box center [485, 22] width 695 height 35
click at [212, 22] on input at bounding box center [240, 22] width 150 height 18
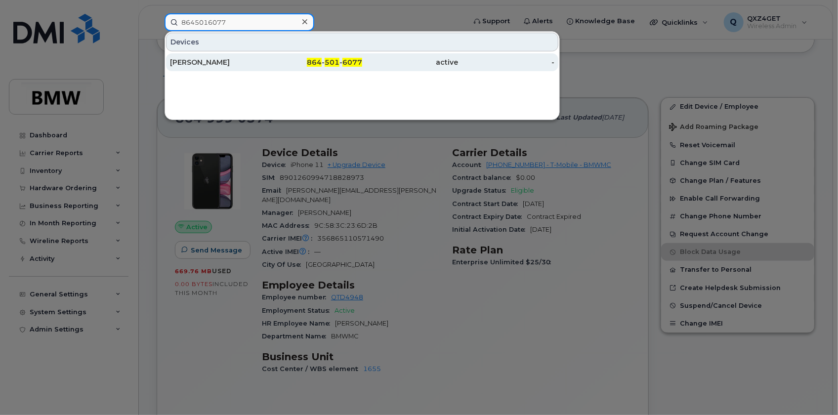
type input "8645016077"
click at [168, 63] on link "Jeffrey Blanton 864 - 501 - 6077 active -" at bounding box center [362, 62] width 392 height 18
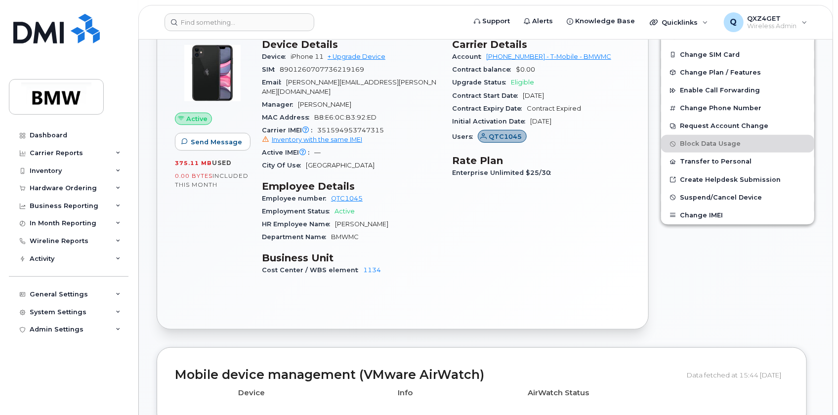
scroll to position [314, 0]
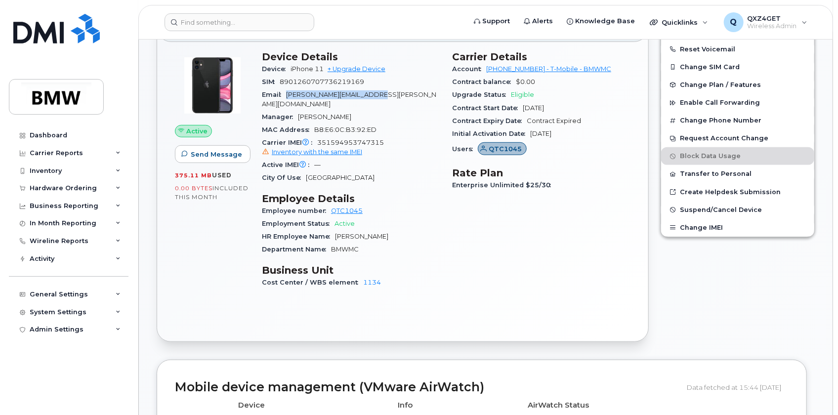
drag, startPoint x: 387, startPoint y: 93, endPoint x: 284, endPoint y: 87, distance: 103.0
click at [284, 88] on div "Email [PERSON_NAME][EMAIL_ADDRESS][PERSON_NAME][DOMAIN_NAME]" at bounding box center [351, 99] width 178 height 22
copy span "[PERSON_NAME][EMAIL_ADDRESS][PERSON_NAME][DOMAIN_NAME]"
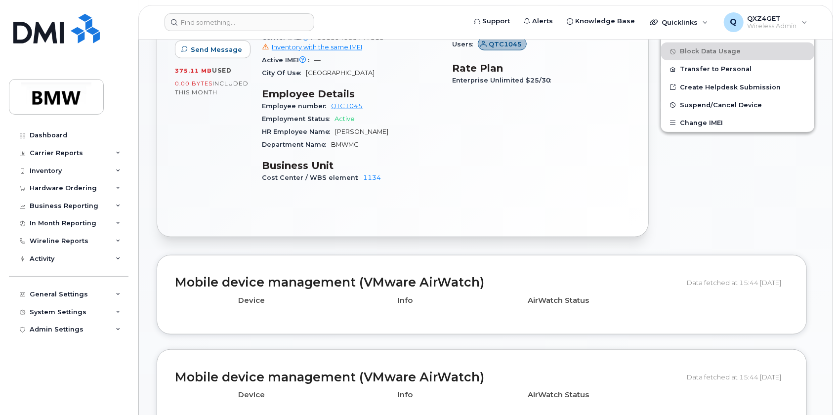
scroll to position [584, 0]
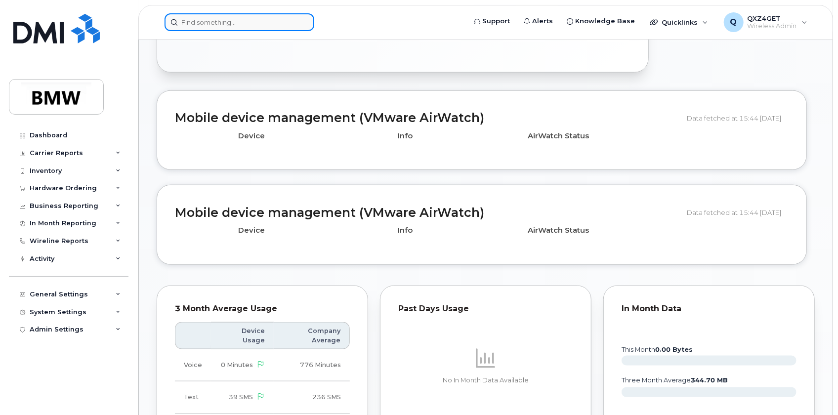
click at [195, 21] on input at bounding box center [240, 22] width 150 height 18
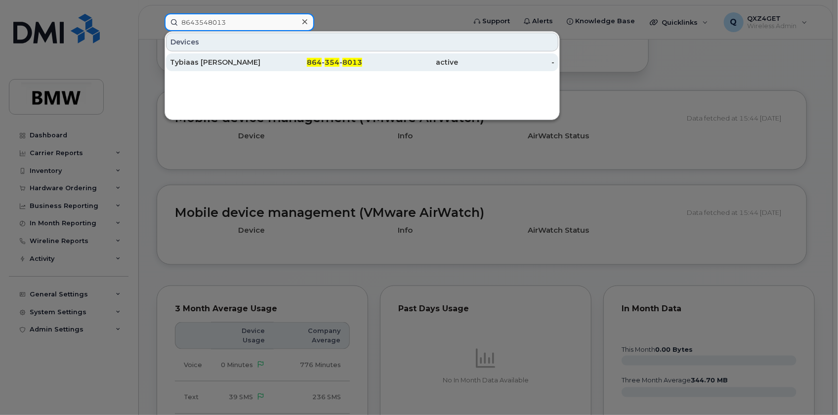
type input "8643548013"
click at [188, 64] on div "Tybiaas [PERSON_NAME]" at bounding box center [218, 62] width 96 height 10
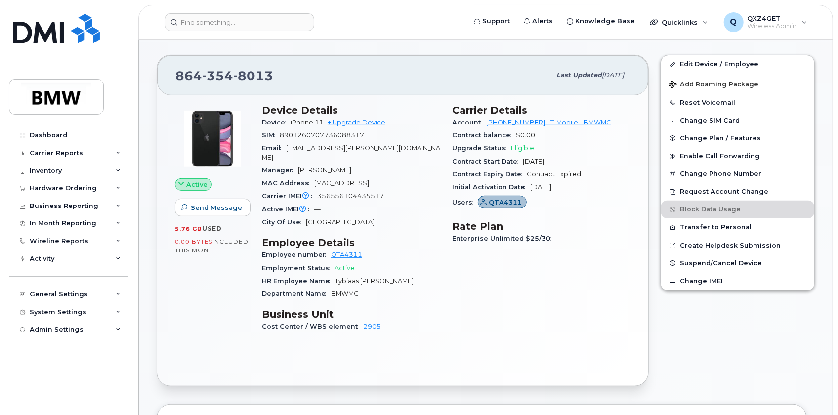
scroll to position [134, 0]
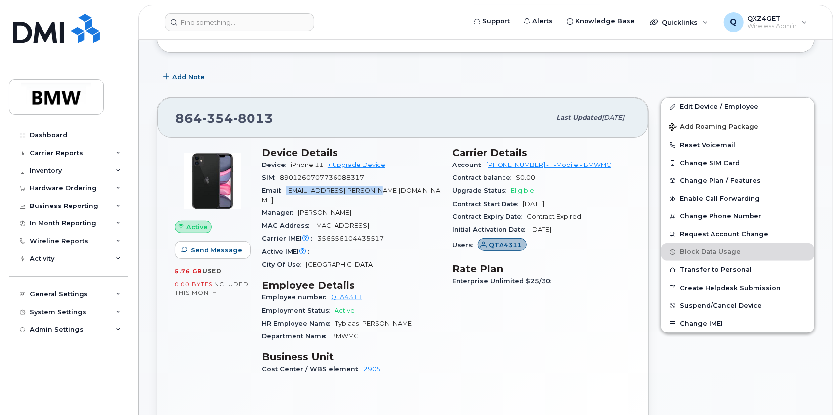
drag, startPoint x: 386, startPoint y: 188, endPoint x: 285, endPoint y: 193, distance: 100.4
click at [285, 193] on div "Email tybiaas.bethea@bmwmc.com" at bounding box center [351, 195] width 178 height 22
copy span "tybiaas.bethea@bmwmc.com"
click at [192, 19] on input at bounding box center [240, 22] width 150 height 18
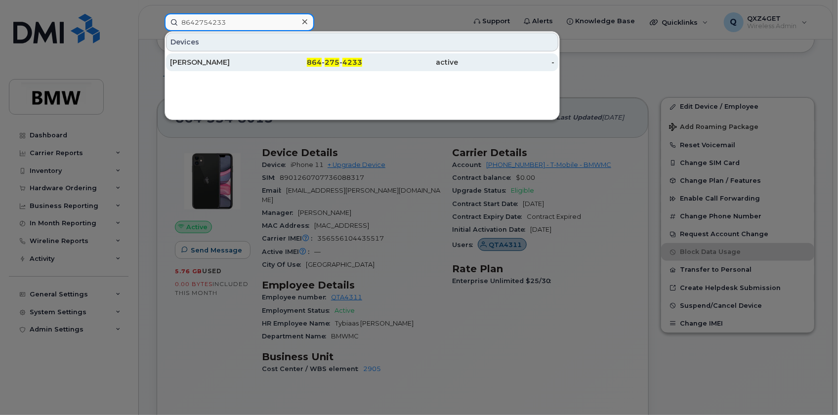
type input "8642754233"
click at [223, 64] on div "Tracy Bernard" at bounding box center [218, 62] width 96 height 10
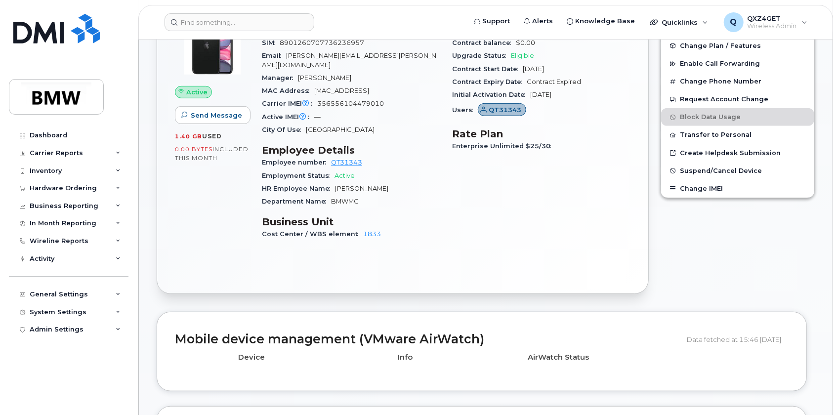
scroll to position [224, 0]
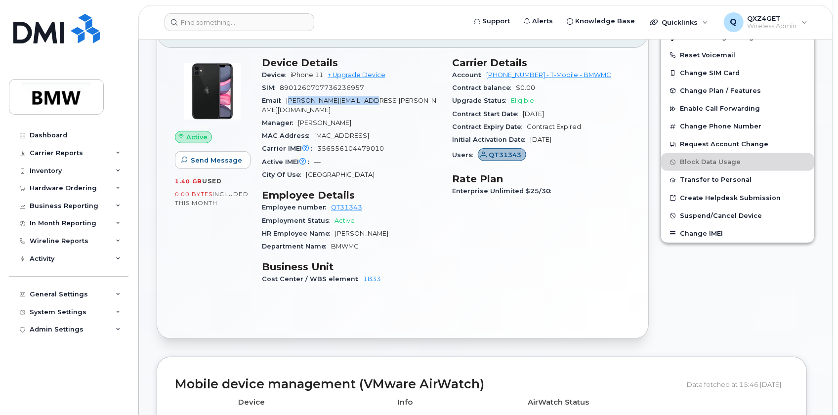
drag, startPoint x: 386, startPoint y: 101, endPoint x: 289, endPoint y: 100, distance: 96.4
click at [289, 100] on div "Email tracy.bernard@bmwmc.com" at bounding box center [351, 105] width 178 height 22
click at [388, 117] on div "Manager Gene Czajka" at bounding box center [351, 123] width 178 height 13
drag, startPoint x: 383, startPoint y: 99, endPoint x: 287, endPoint y: 103, distance: 96.0
click at [287, 103] on div "Email tracy.bernard@bmwmc.com" at bounding box center [351, 105] width 178 height 22
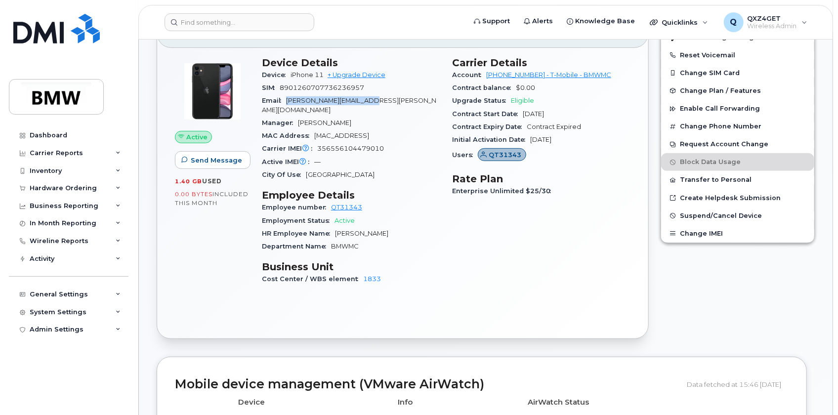
copy span "tracy.bernard@bmwmc.com"
click at [227, 26] on input at bounding box center [240, 22] width 150 height 18
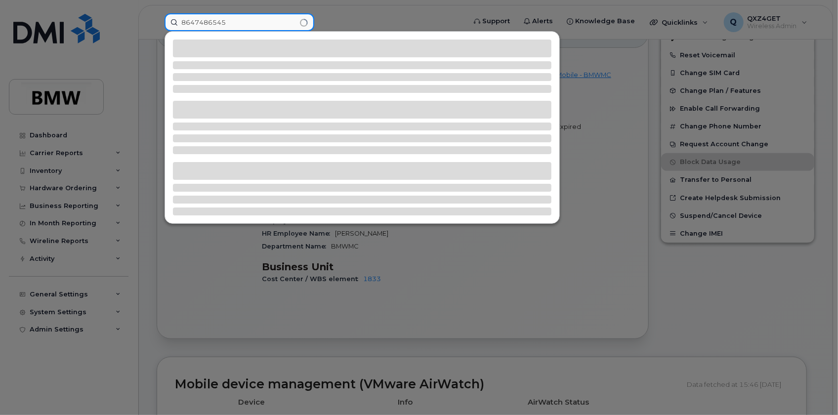
type input "8647486545"
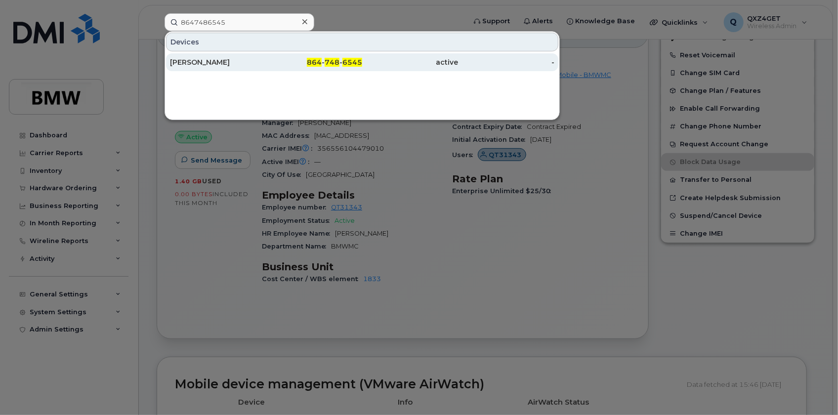
click at [241, 65] on div "Prasad Bogadapati" at bounding box center [218, 62] width 96 height 10
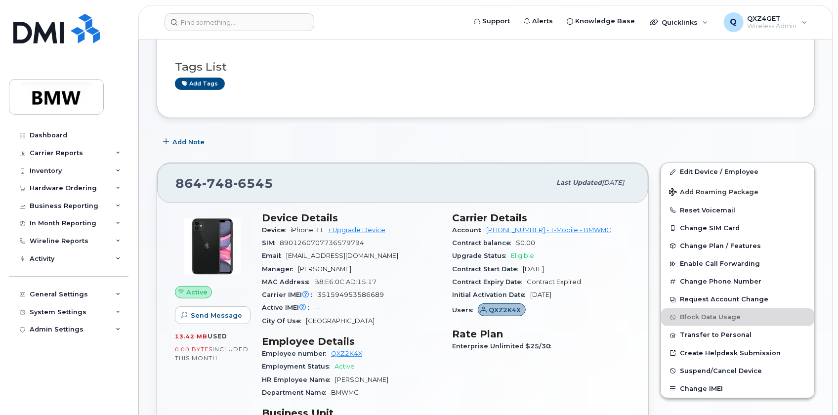
scroll to position [89, 0]
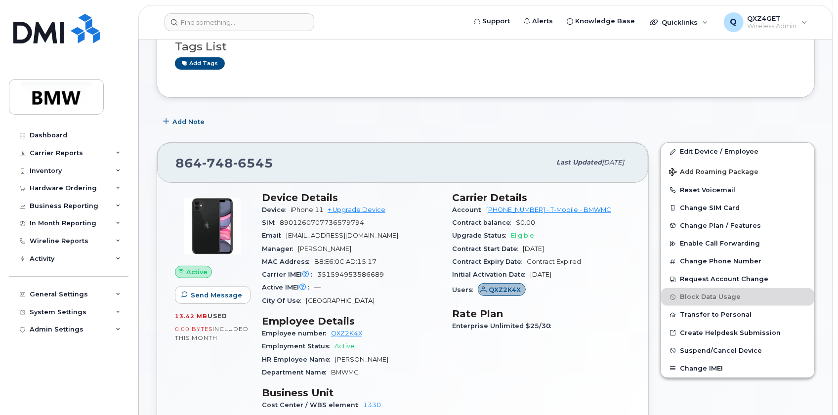
drag, startPoint x: 438, startPoint y: 233, endPoint x: 298, endPoint y: 236, distance: 140.4
click at [285, 236] on div "Email [EMAIL_ADDRESS][DOMAIN_NAME]" at bounding box center [351, 235] width 178 height 13
copy span "narayana.bogadapati@partner.bmwgroup.com"
click at [247, 21] on input at bounding box center [240, 22] width 150 height 18
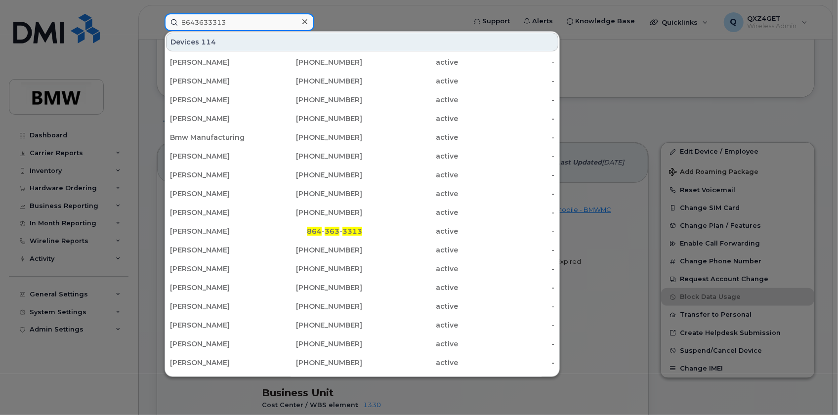
type input "8643633313"
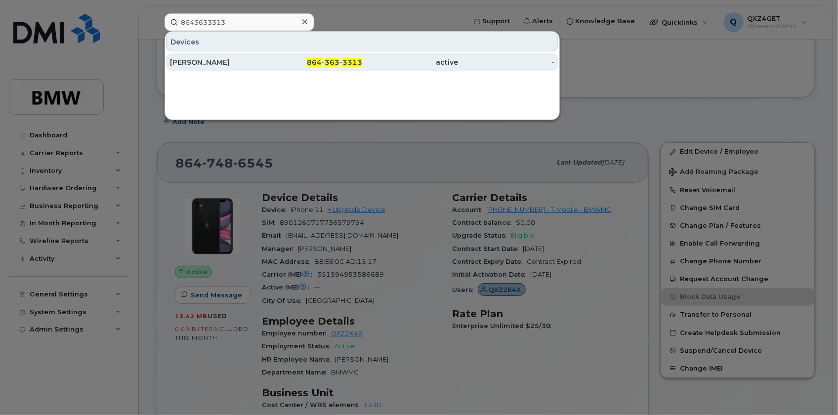
click at [212, 63] on div "Leonard Black" at bounding box center [218, 62] width 96 height 10
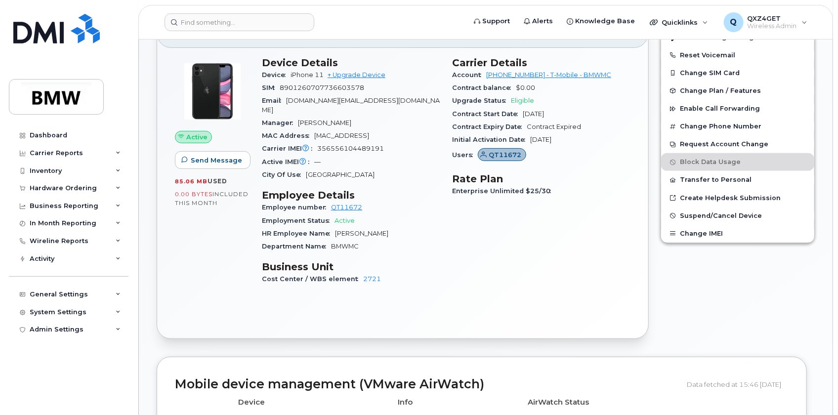
scroll to position [179, 0]
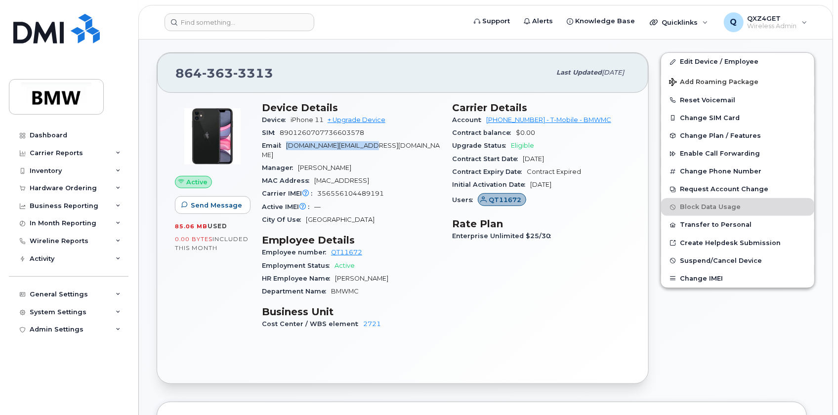
drag, startPoint x: 383, startPoint y: 146, endPoint x: 286, endPoint y: 146, distance: 96.9
click at [286, 146] on div "Email [DOMAIN_NAME][EMAIL_ADDRESS][DOMAIN_NAME]" at bounding box center [351, 150] width 178 height 22
copy span "leonard.black@bmwmc.com"
click at [196, 19] on input at bounding box center [240, 22] width 150 height 18
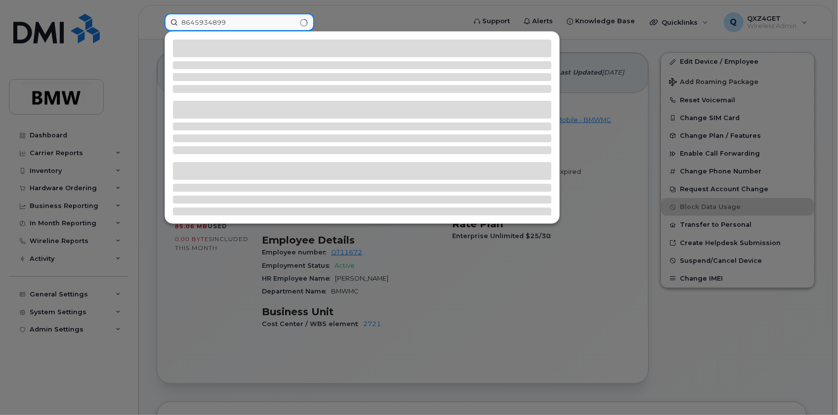
type input "8645934899"
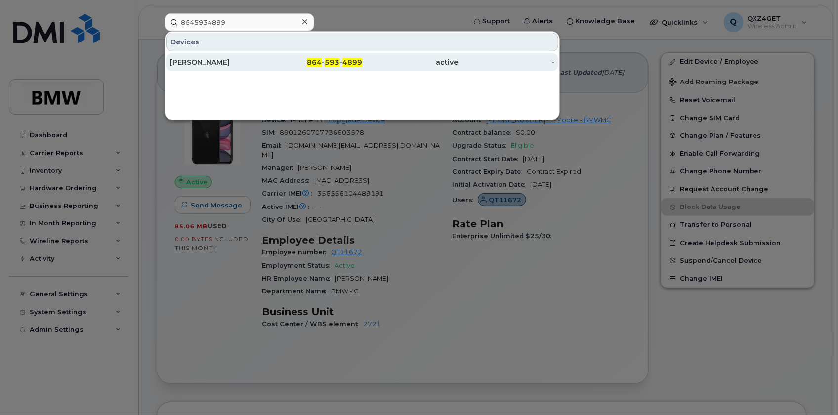
click at [217, 60] on div "[PERSON_NAME]" at bounding box center [218, 62] width 96 height 10
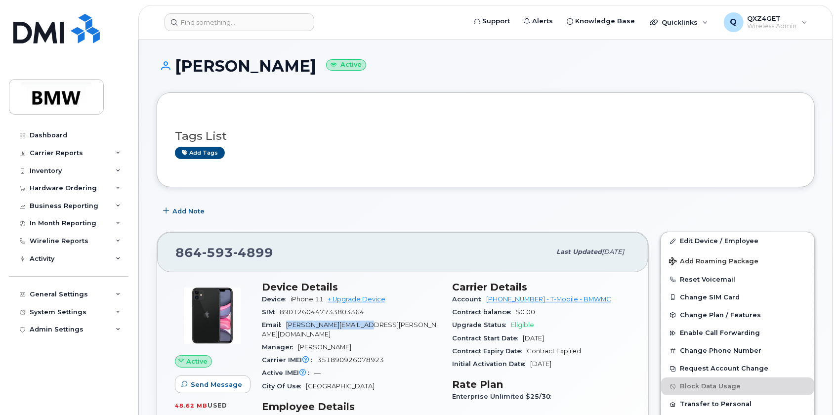
drag, startPoint x: 380, startPoint y: 324, endPoint x: 286, endPoint y: 325, distance: 93.4
click at [283, 326] on div "Email [PERSON_NAME][EMAIL_ADDRESS][PERSON_NAME][DOMAIN_NAME]" at bounding box center [351, 330] width 178 height 22
copy span "[PERSON_NAME][EMAIL_ADDRESS][PERSON_NAME][DOMAIN_NAME]"
click at [220, 25] on input at bounding box center [240, 22] width 150 height 18
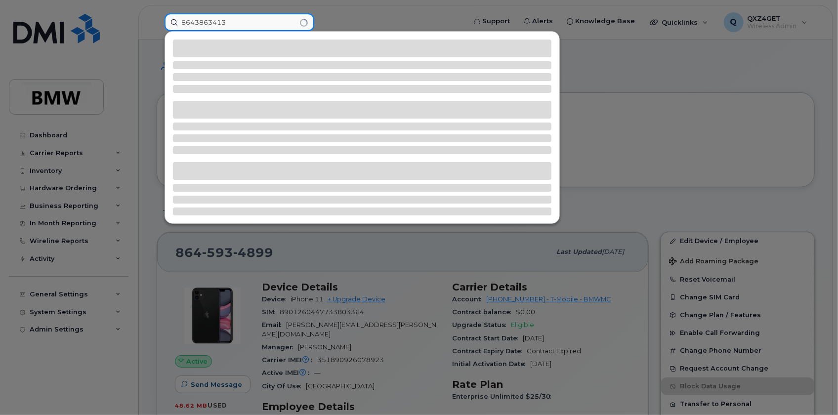
type input "8643863413"
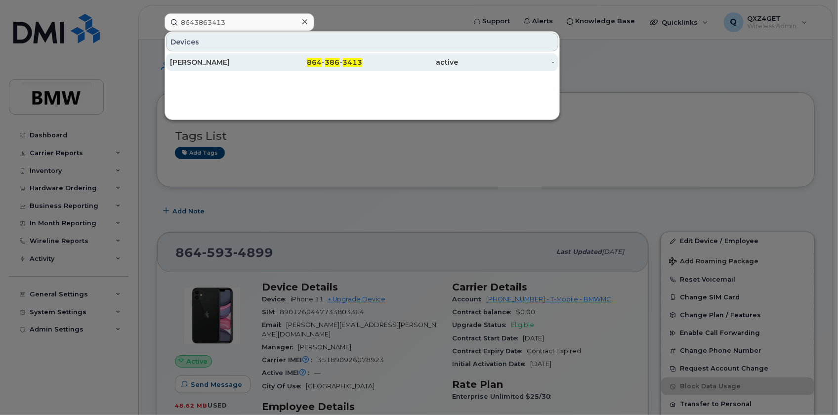
click at [195, 65] on div "Ryan Bock" at bounding box center [218, 62] width 96 height 10
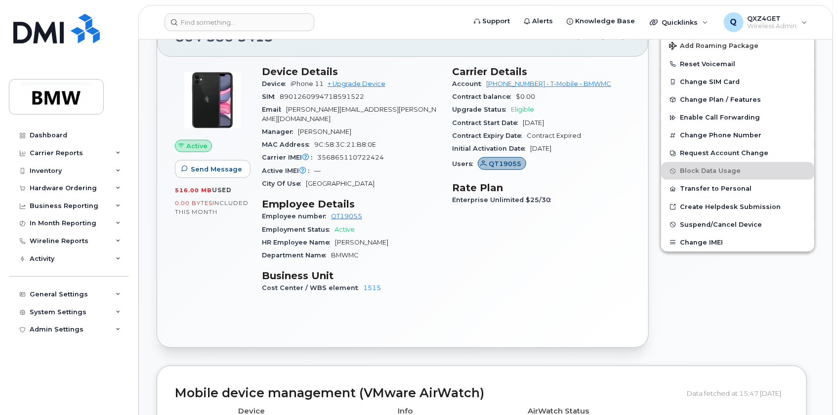
scroll to position [263, 0]
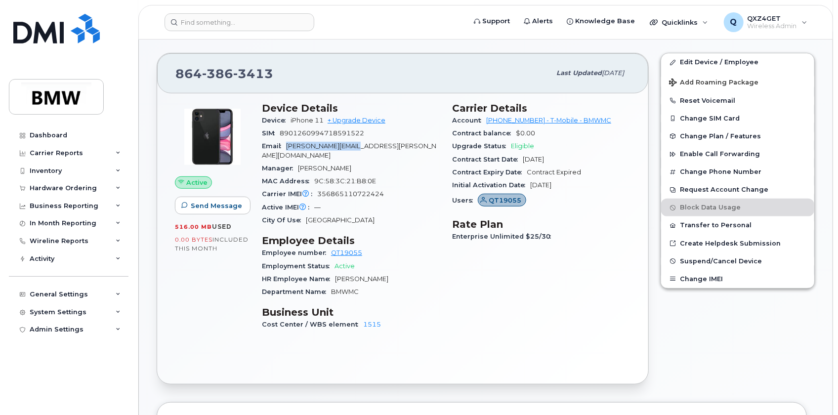
drag, startPoint x: 376, startPoint y: 143, endPoint x: 285, endPoint y: 147, distance: 90.5
click at [285, 147] on div "Email ryan.bock@bmwmc.com" at bounding box center [351, 151] width 178 height 22
copy span "ryan.bock@bmwmc.com"
click at [223, 21] on input at bounding box center [240, 22] width 150 height 18
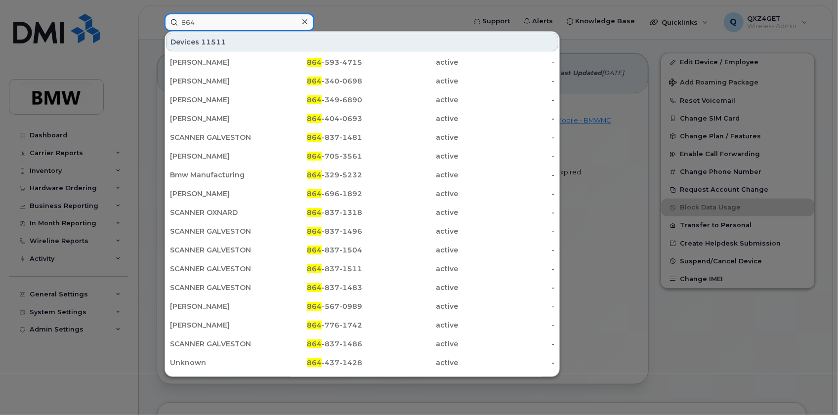
type input "864"
click at [301, 21] on div at bounding box center [305, 22] width 14 height 14
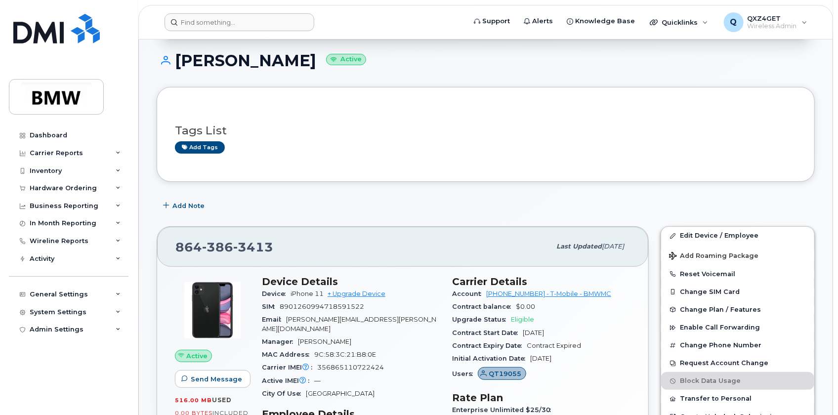
scroll to position [0, 0]
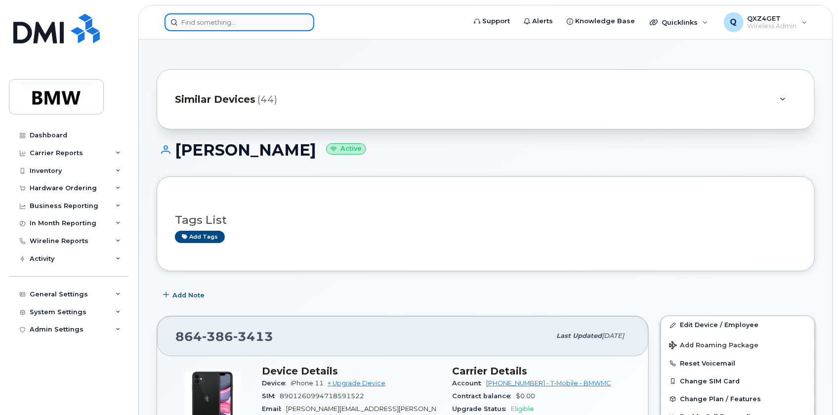
click at [227, 27] on input at bounding box center [240, 22] width 150 height 18
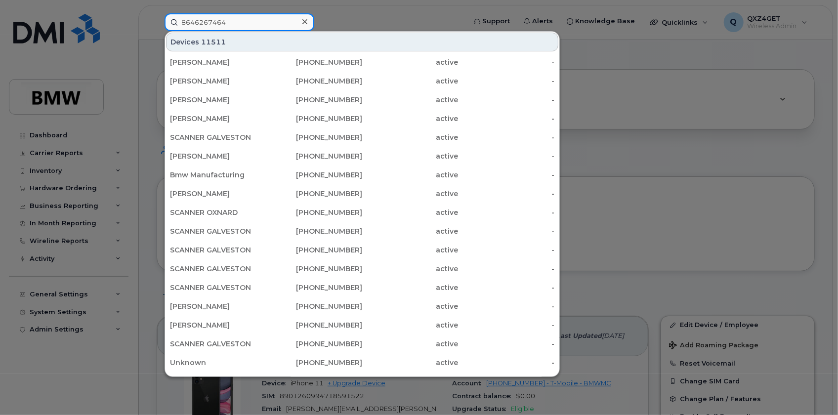
type input "8646267464"
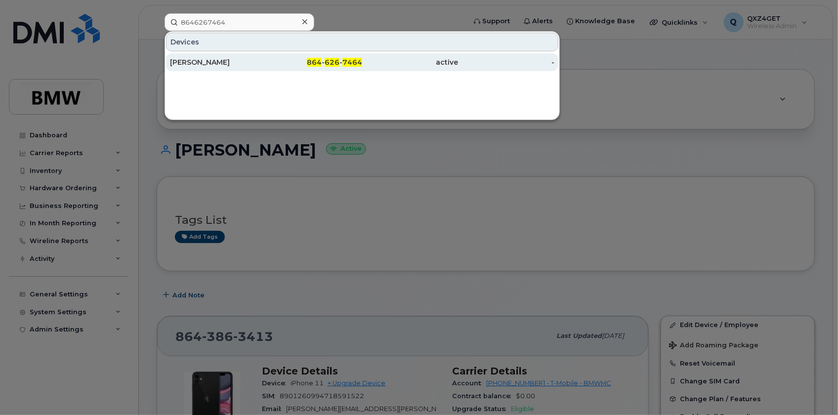
click at [187, 60] on div "John Borden" at bounding box center [218, 62] width 96 height 10
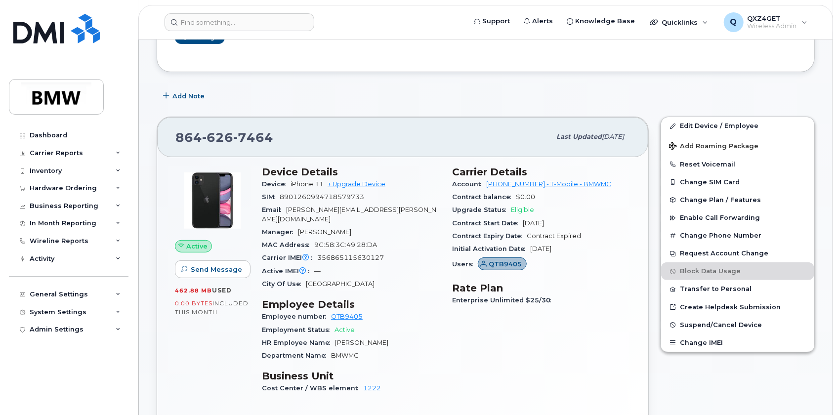
scroll to position [81, 0]
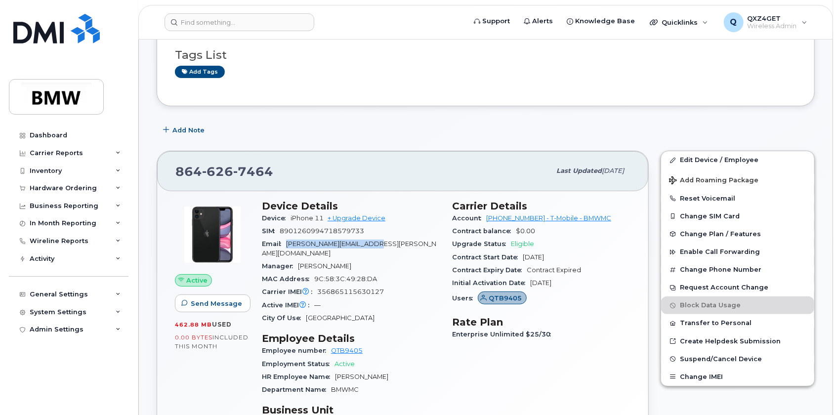
drag, startPoint x: 390, startPoint y: 243, endPoint x: 284, endPoint y: 243, distance: 106.3
click at [284, 243] on div "Email [PERSON_NAME][EMAIL_ADDRESS][PERSON_NAME][DOMAIN_NAME]" at bounding box center [351, 249] width 178 height 22
copy span "[PERSON_NAME][EMAIL_ADDRESS][PERSON_NAME][DOMAIN_NAME]"
click at [267, 26] on input at bounding box center [240, 22] width 150 height 18
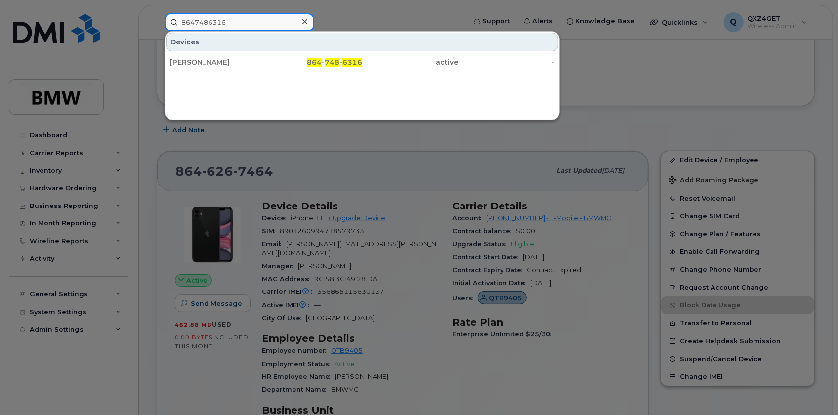
type input "8647486316"
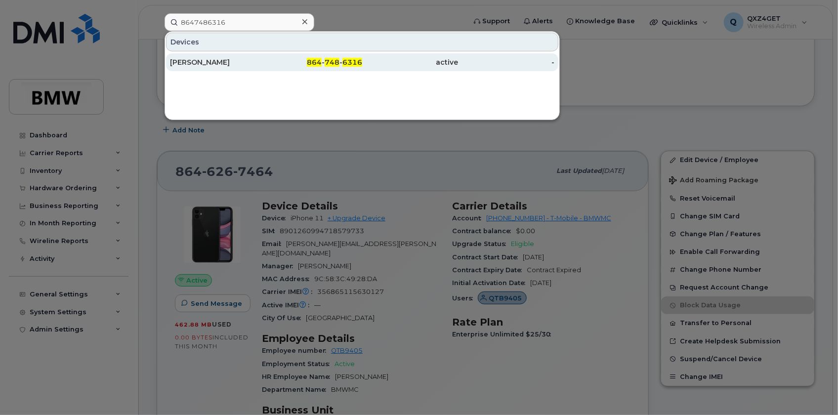
click at [193, 61] on div "[PERSON_NAME]" at bounding box center [218, 62] width 96 height 10
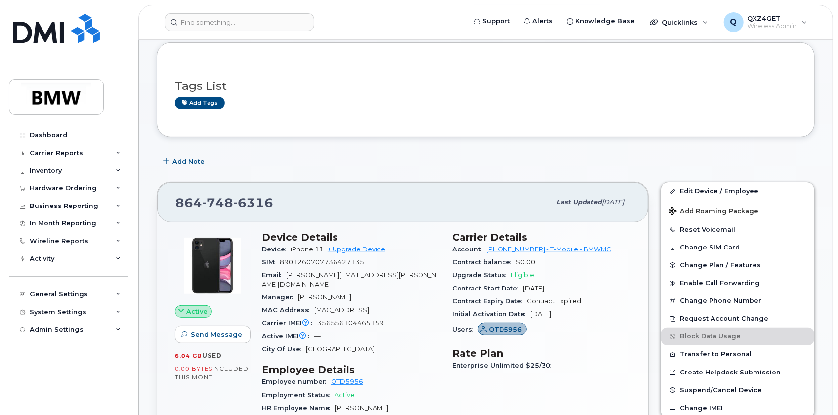
scroll to position [134, 0]
drag, startPoint x: 405, startPoint y: 275, endPoint x: 285, endPoint y: 276, distance: 119.6
click at [285, 276] on div "Email jonathan.bouchard@bmwmc.com" at bounding box center [351, 279] width 178 height 22
copy span "jonathan.bouchard@bmwmc.com"
click at [207, 25] on input at bounding box center [240, 22] width 150 height 18
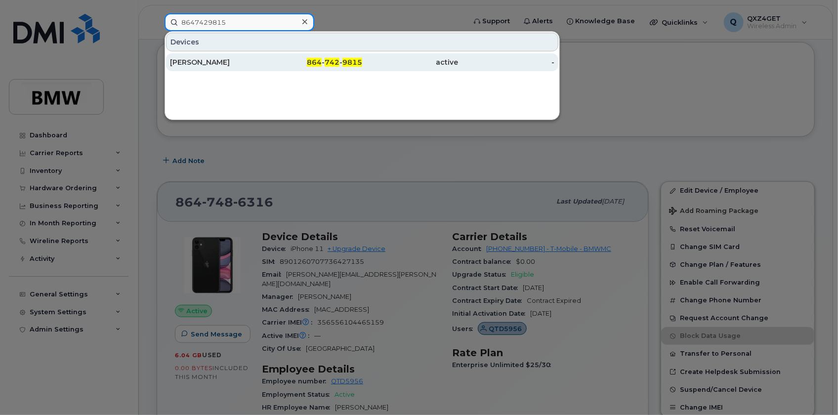
type input "8647429815"
click at [222, 61] on div "Jonathan Bouchard" at bounding box center [218, 62] width 96 height 10
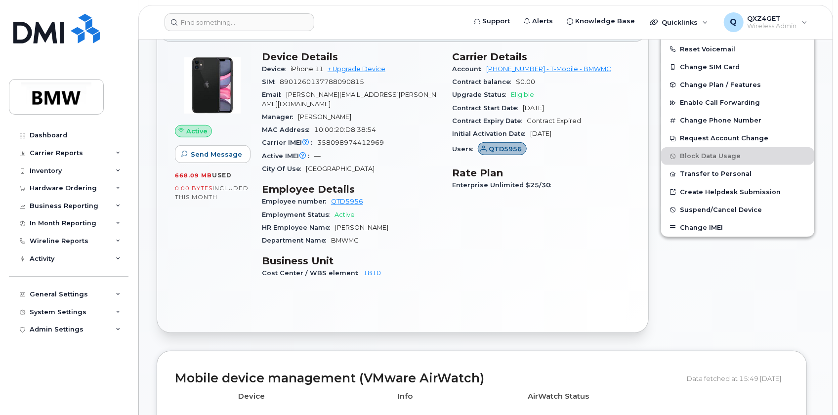
scroll to position [269, 0]
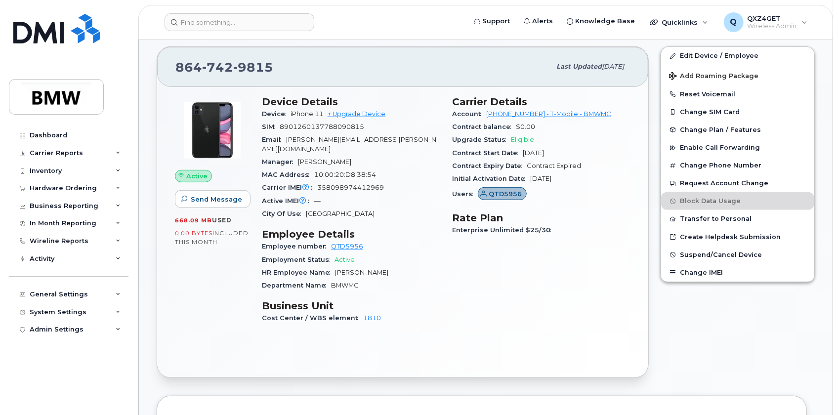
click at [398, 138] on div "Email [PERSON_NAME][EMAIL_ADDRESS][PERSON_NAME][DOMAIN_NAME]" at bounding box center [351, 144] width 178 height 22
click at [224, 25] on input at bounding box center [240, 22] width 150 height 18
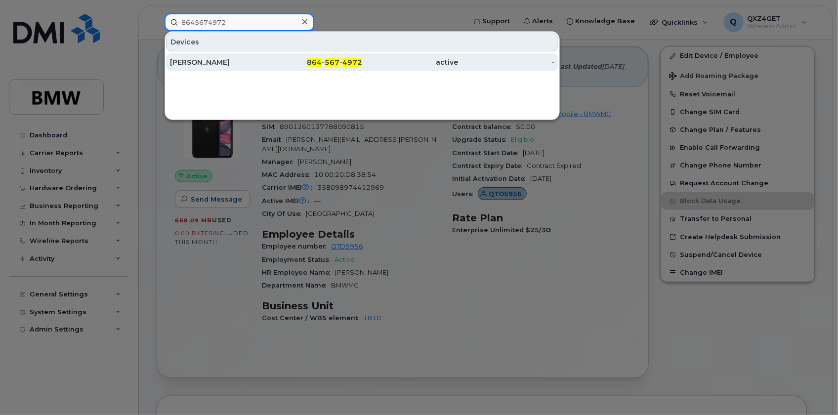
type input "8645674972"
click at [211, 60] on div "[PERSON_NAME]" at bounding box center [218, 62] width 96 height 10
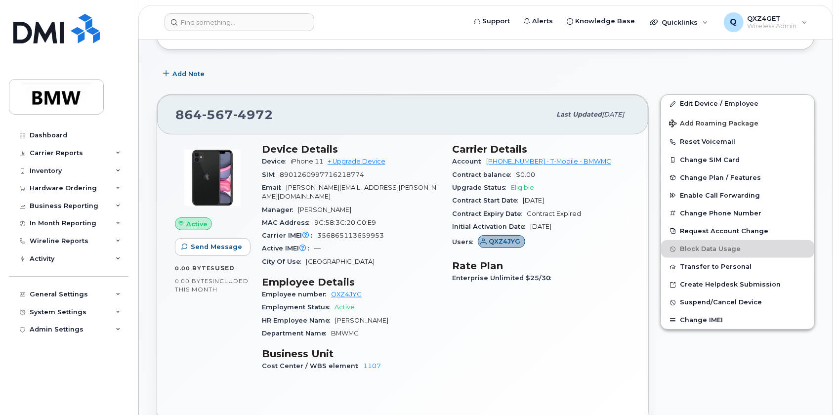
scroll to position [179, 0]
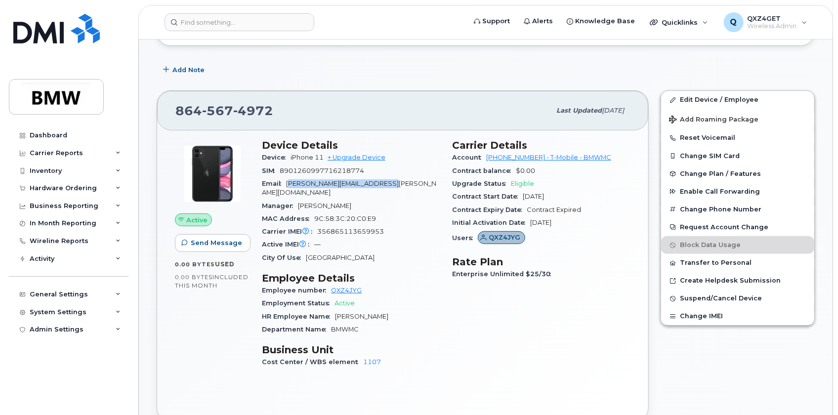
drag, startPoint x: 397, startPoint y: 183, endPoint x: 295, endPoint y: 184, distance: 101.8
click at [295, 184] on span "michaela.branner@bmwmcext.com" at bounding box center [349, 188] width 174 height 16
click at [405, 185] on div "Email michaela.branner@bmwmcext.com" at bounding box center [351, 188] width 178 height 22
drag, startPoint x: 405, startPoint y: 185, endPoint x: 290, endPoint y: 180, distance: 115.3
click at [290, 180] on div "Email michaela.branner@bmwmcext.com" at bounding box center [351, 188] width 178 height 22
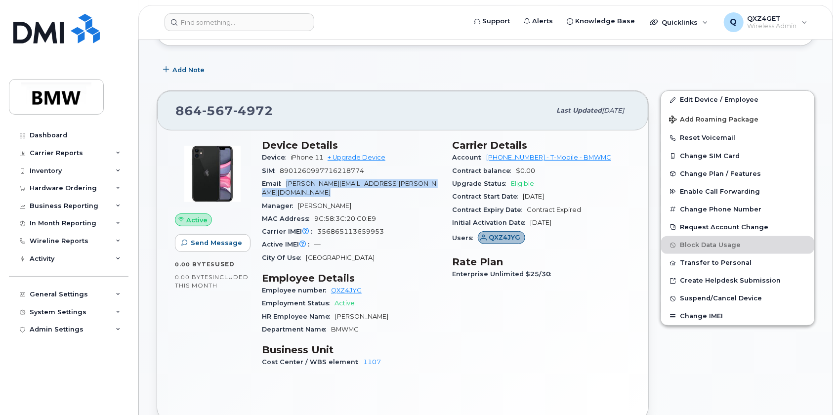
copy span "michaela.branner@bmwmcext.com"
click at [225, 22] on input at bounding box center [240, 22] width 150 height 18
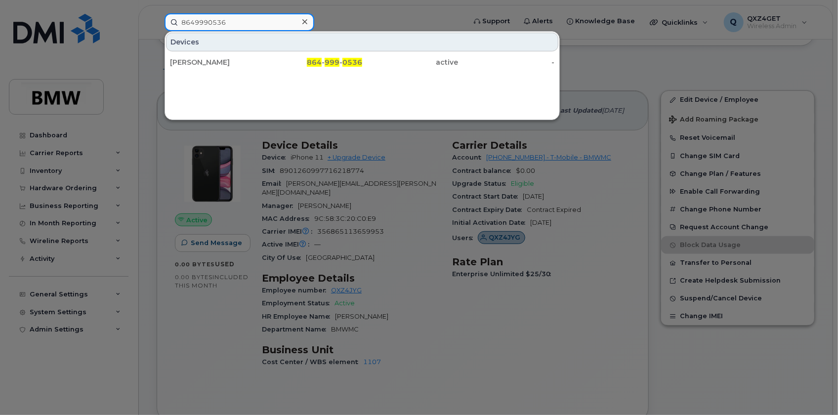
type input "8649990536"
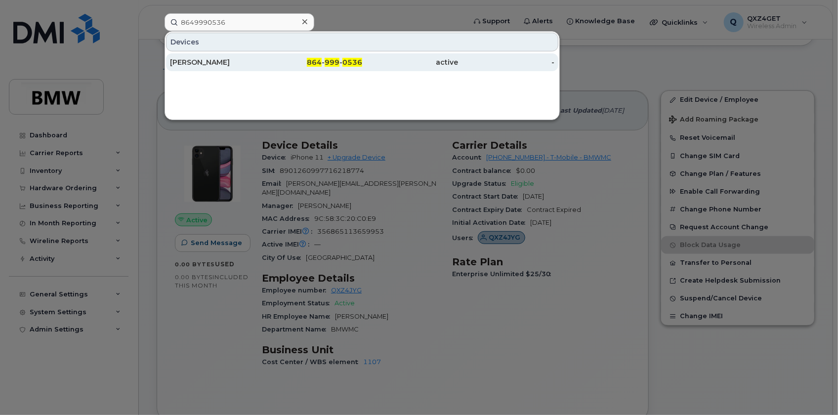
click at [205, 61] on div "Dwight Brannon" at bounding box center [218, 62] width 96 height 10
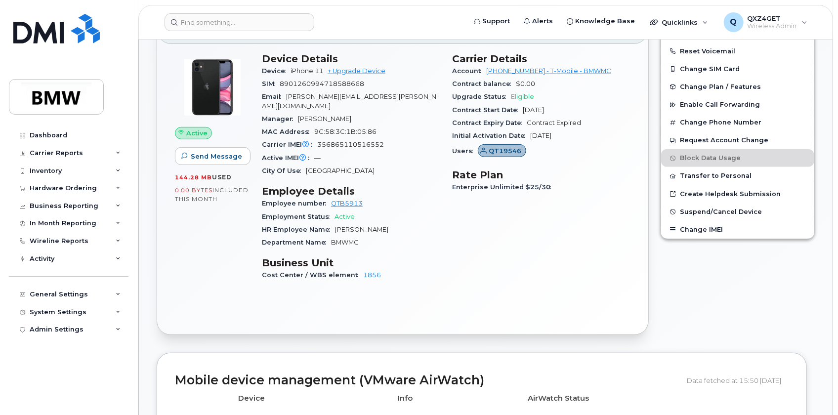
scroll to position [224, 0]
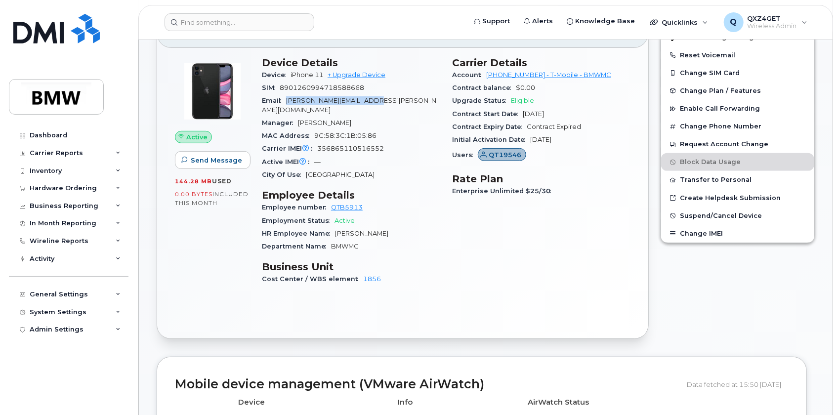
drag, startPoint x: 393, startPoint y: 100, endPoint x: 286, endPoint y: 99, distance: 107.8
click at [286, 99] on div "Email dwight.brannon@bmwmc.com" at bounding box center [351, 105] width 178 height 22
copy span "dwight.brannon@bmwmc.com"
click at [225, 24] on input at bounding box center [240, 22] width 150 height 18
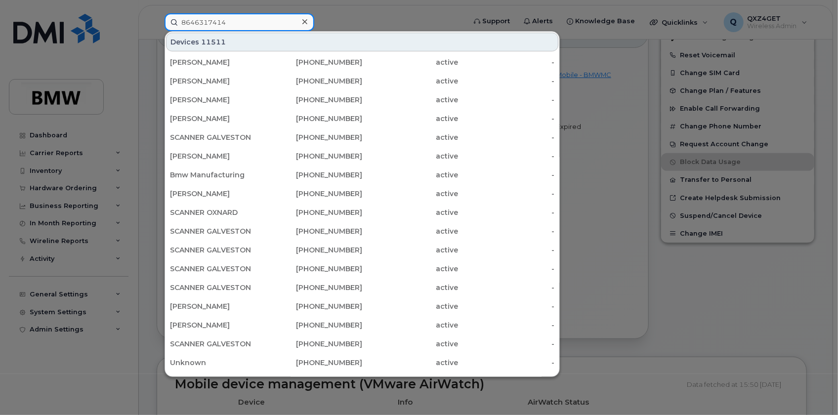
type input "8646317414"
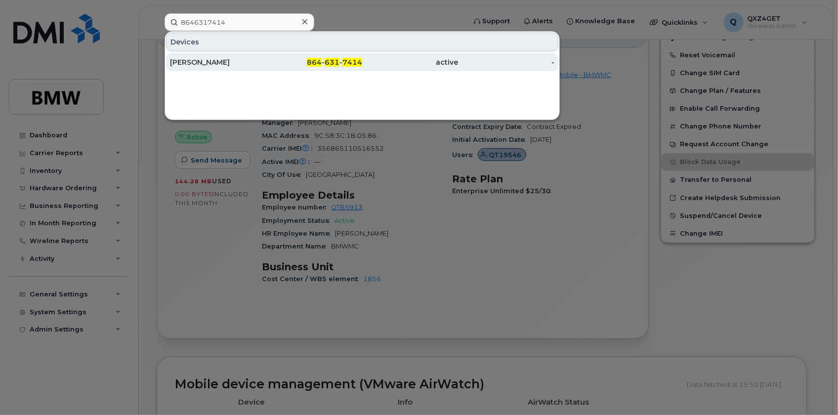
click at [208, 63] on div "Danusa Bonetti" at bounding box center [218, 62] width 96 height 10
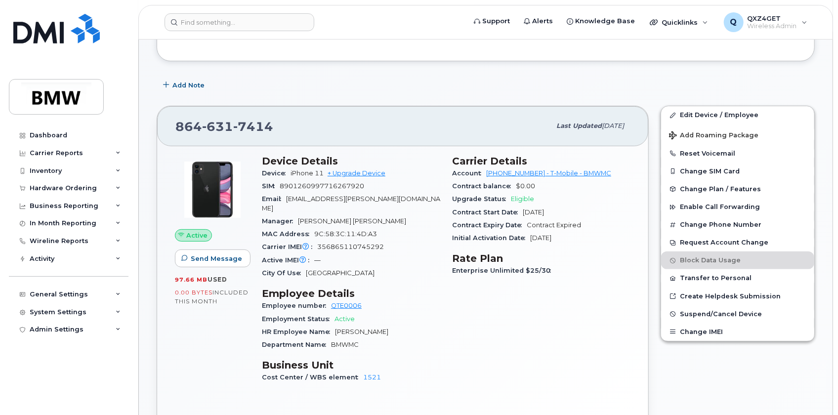
scroll to position [134, 0]
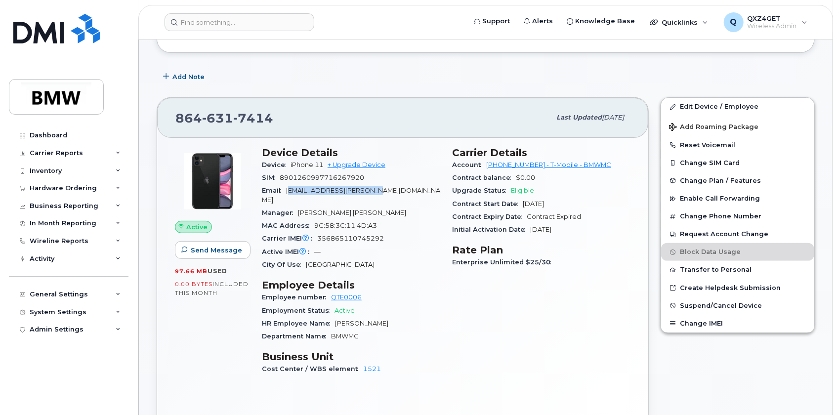
drag, startPoint x: 389, startPoint y: 195, endPoint x: 291, endPoint y: 189, distance: 99.0
click at [291, 189] on div "Email [EMAIL_ADDRESS][PERSON_NAME][DOMAIN_NAME]" at bounding box center [351, 195] width 178 height 22
click at [389, 191] on div "Email [EMAIL_ADDRESS][PERSON_NAME][DOMAIN_NAME]" at bounding box center [351, 195] width 178 height 22
drag, startPoint x: 389, startPoint y: 191, endPoint x: 290, endPoint y: 184, distance: 99.6
click at [290, 184] on div "Email [EMAIL_ADDRESS][PERSON_NAME][DOMAIN_NAME]" at bounding box center [351, 195] width 178 height 22
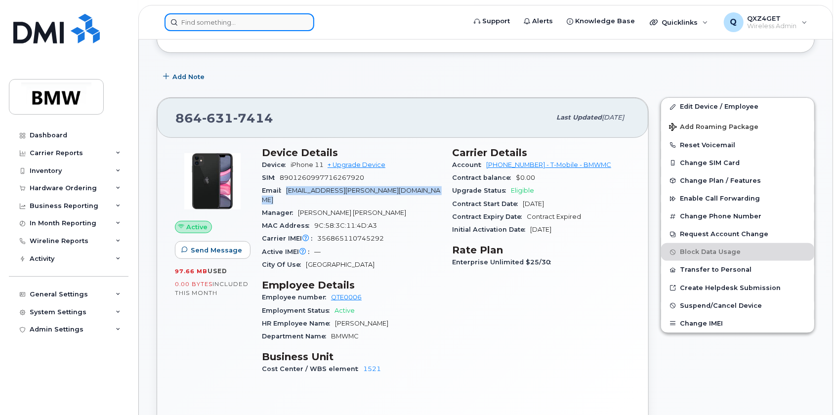
click at [198, 24] on input at bounding box center [240, 22] width 150 height 18
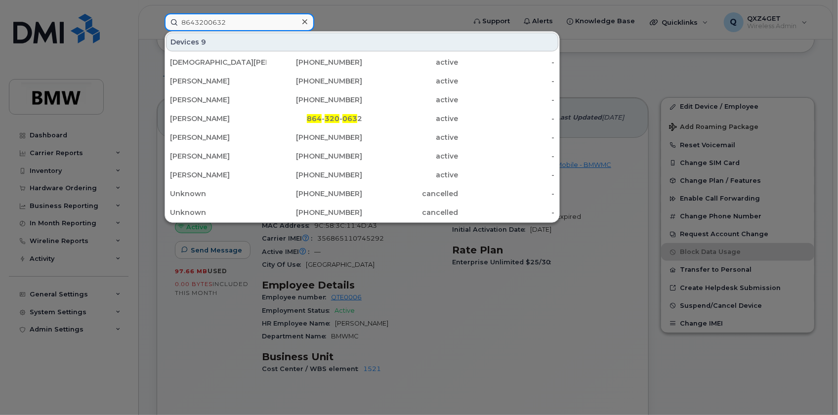
type input "8643200632"
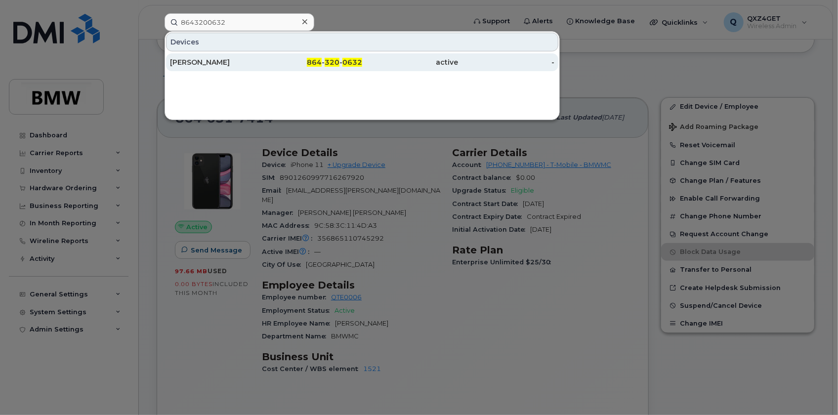
click at [189, 59] on div "[PERSON_NAME]" at bounding box center [218, 62] width 96 height 10
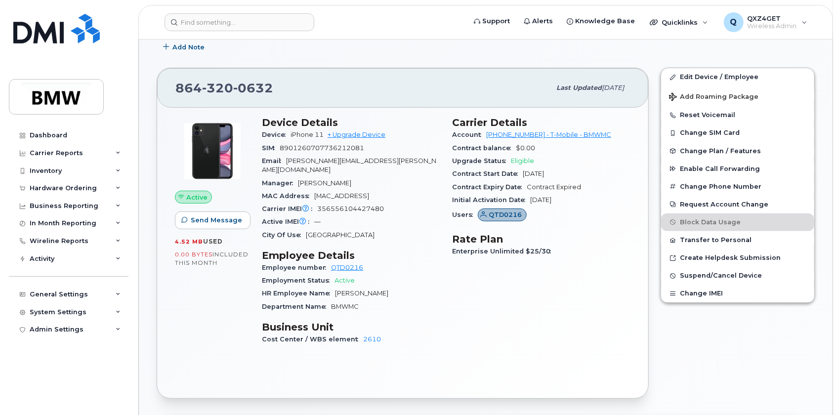
scroll to position [179, 0]
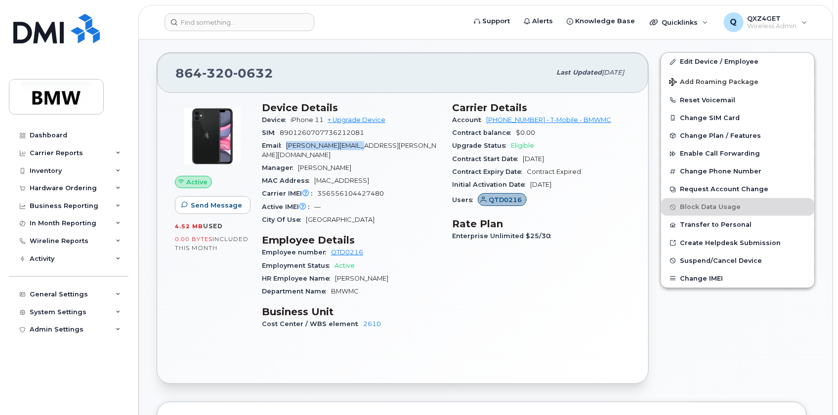
drag, startPoint x: 371, startPoint y: 148, endPoint x: 288, endPoint y: 145, distance: 83.6
click at [288, 145] on div "Email [PERSON_NAME][EMAIL_ADDRESS][PERSON_NAME][DOMAIN_NAME]" at bounding box center [351, 150] width 178 height 22
copy span "[PERSON_NAME][EMAIL_ADDRESS][PERSON_NAME][DOMAIN_NAME]"
click at [175, 23] on input at bounding box center [240, 22] width 150 height 18
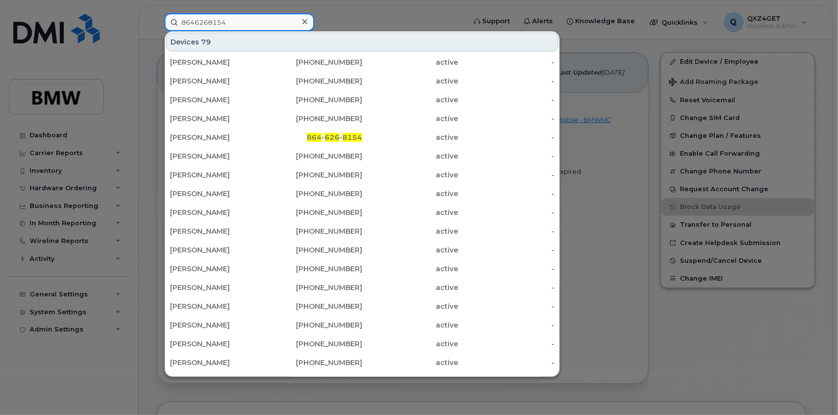
type input "8646268154"
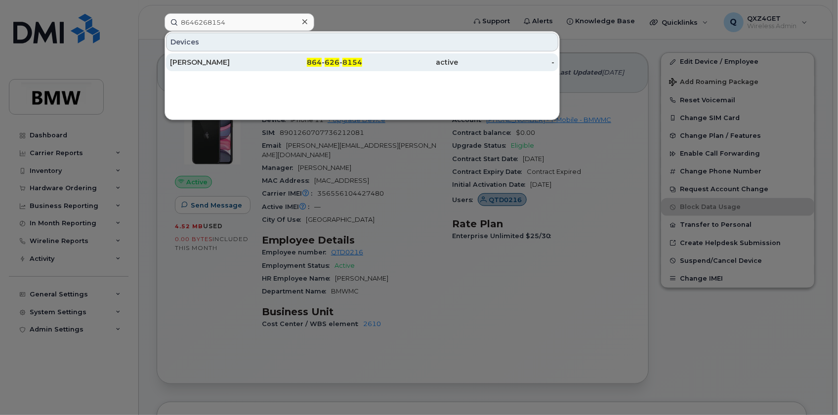
click at [185, 60] on div "[PERSON_NAME]" at bounding box center [218, 62] width 96 height 10
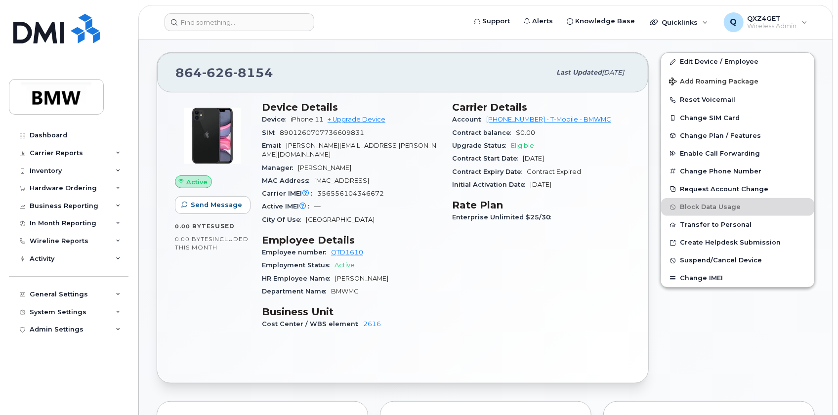
scroll to position [224, 0]
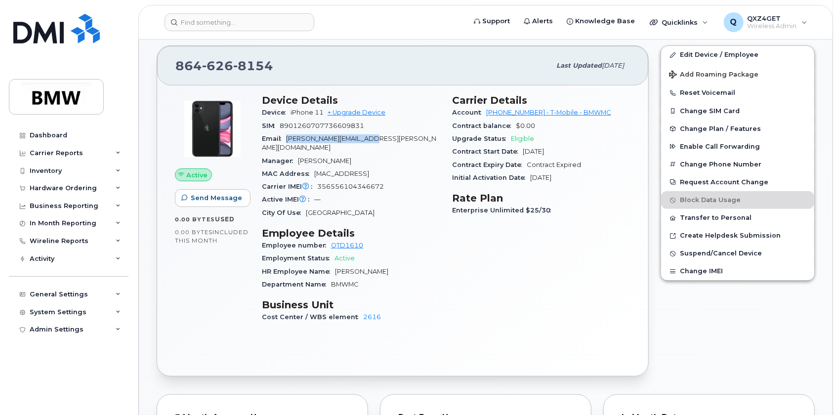
drag, startPoint x: 379, startPoint y: 139, endPoint x: 286, endPoint y: 137, distance: 93.4
click at [286, 137] on div "Email [PERSON_NAME][EMAIL_ADDRESS][PERSON_NAME][DOMAIN_NAME]" at bounding box center [351, 143] width 178 height 22
copy span "[PERSON_NAME][EMAIL_ADDRESS][PERSON_NAME][DOMAIN_NAME]"
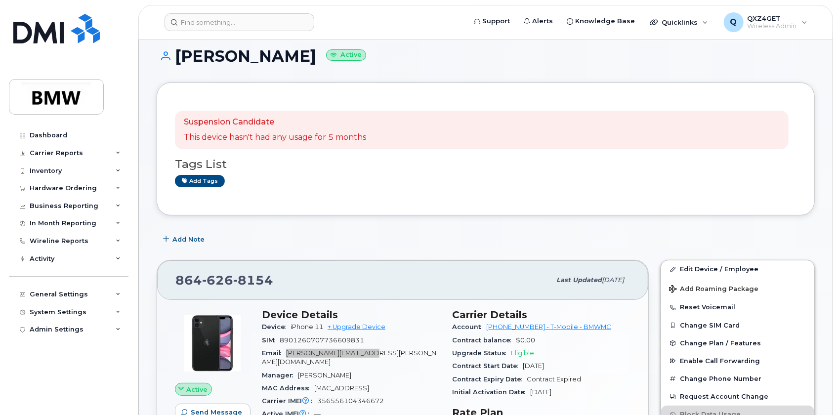
scroll to position [0, 0]
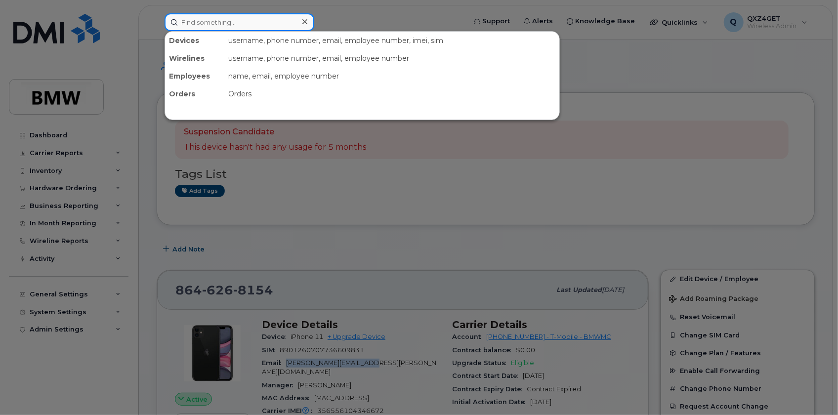
click at [240, 19] on input at bounding box center [240, 22] width 150 height 18
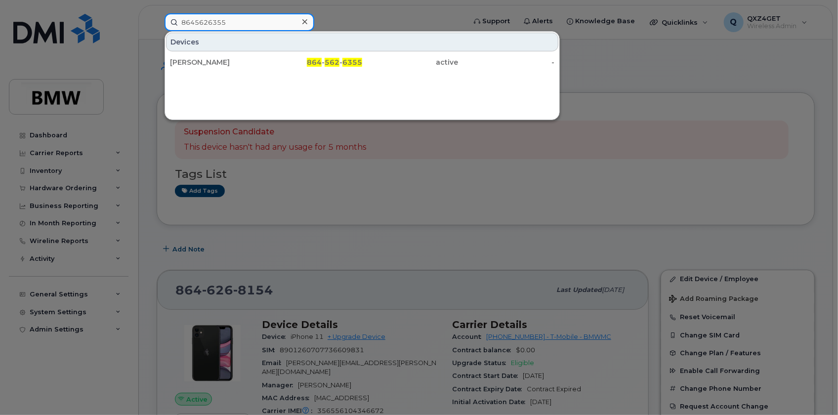
type input "8645626355"
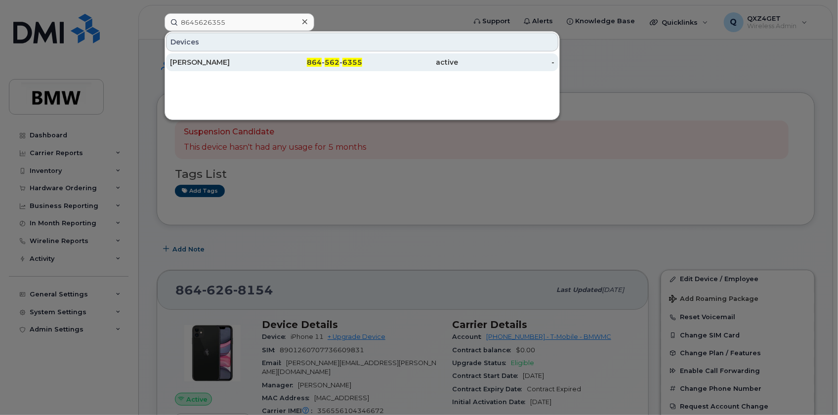
click at [221, 64] on div "[PERSON_NAME]" at bounding box center [218, 62] width 96 height 10
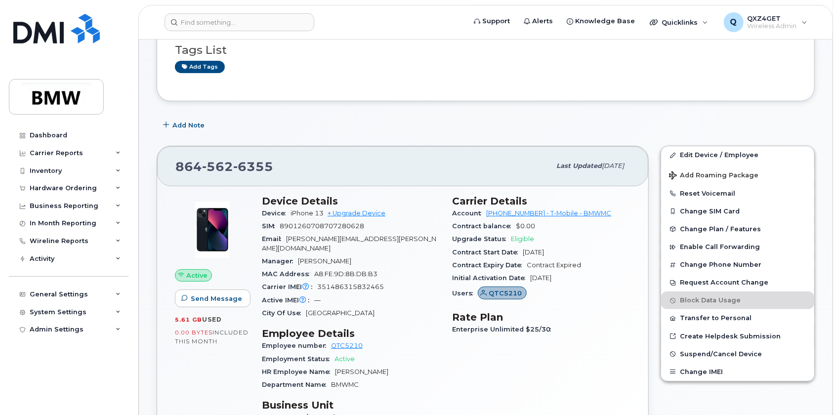
scroll to position [89, 0]
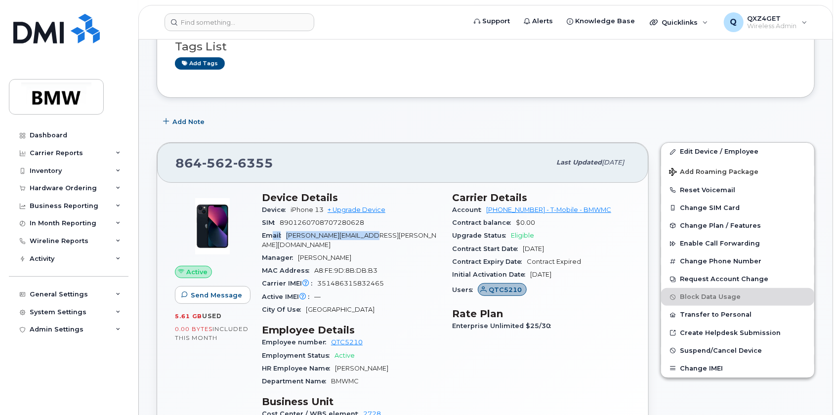
drag, startPoint x: 389, startPoint y: 231, endPoint x: 282, endPoint y: 232, distance: 106.8
click at [275, 232] on div "Email jesse.bradley@bmwmc.com" at bounding box center [351, 240] width 178 height 22
click at [389, 235] on div "Email jesse.bradley@bmwmc.com" at bounding box center [351, 240] width 178 height 22
click at [384, 235] on div "Email jesse.bradley@bmwmc.com" at bounding box center [351, 240] width 178 height 22
click at [382, 236] on div "Email jesse.bradley@bmwmc.com" at bounding box center [351, 240] width 178 height 22
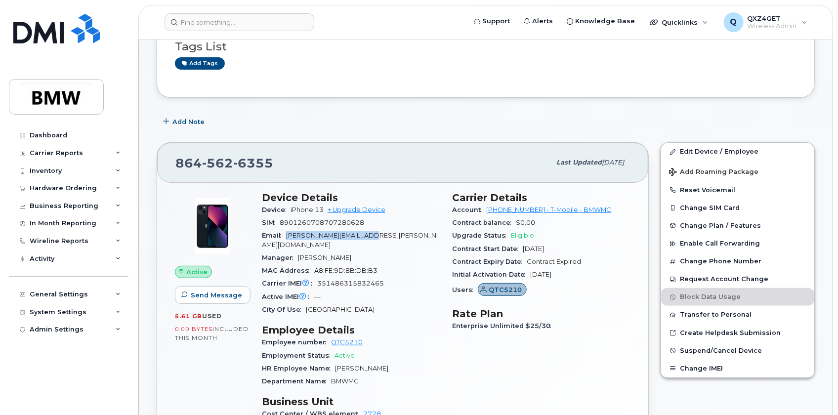
drag, startPoint x: 384, startPoint y: 234, endPoint x: 287, endPoint y: 237, distance: 97.4
click at [287, 237] on div "Email jesse.bradley@bmwmc.com" at bounding box center [351, 240] width 178 height 22
copy span "jesse.bradley@bmwmc.com"
click at [283, 21] on input at bounding box center [240, 22] width 150 height 18
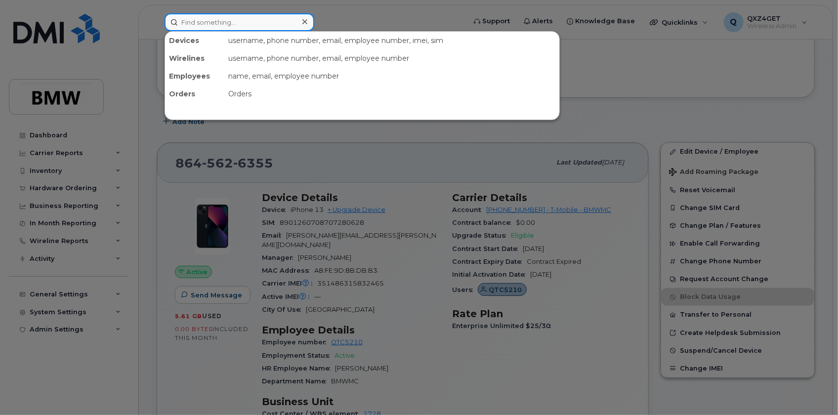
paste input "hakeem.ally@bmwmcext.com"
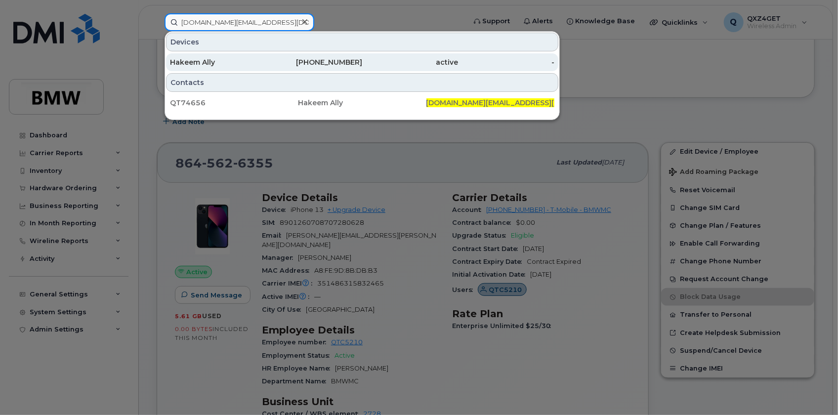
type input "hakeem.ally@bmwmcext.com"
click at [202, 62] on div "Hakeem Ally" at bounding box center [218, 62] width 96 height 10
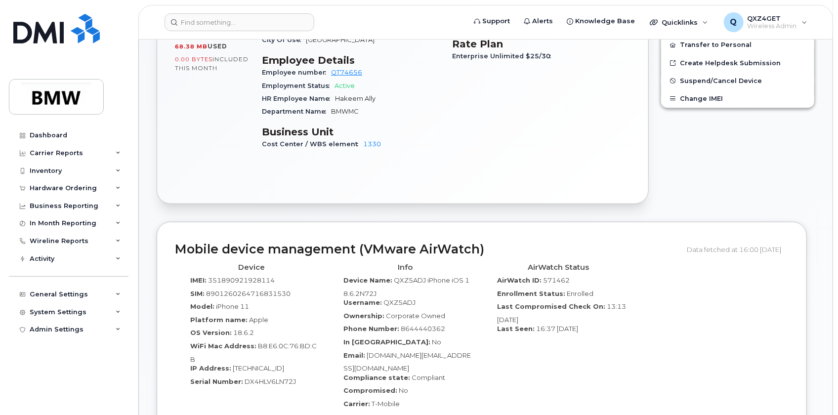
scroll to position [404, 0]
